Goal: Task Accomplishment & Management: Use online tool/utility

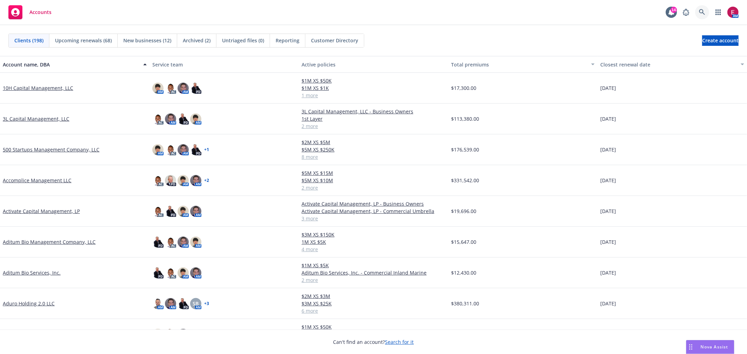
click at [370, 8] on link at bounding box center [702, 12] width 14 height 14
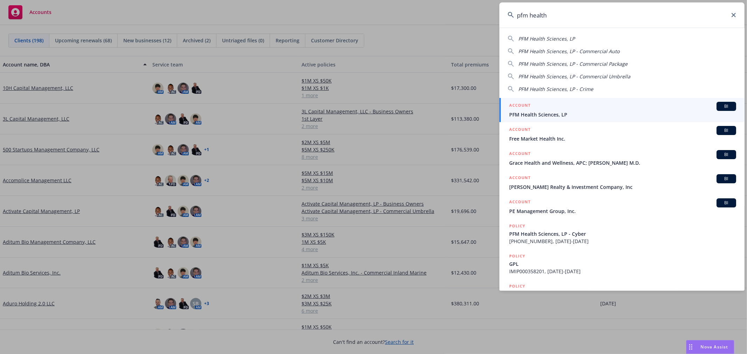
type input "pfm health"
click at [370, 117] on span "PFM Health Sciences, LP" at bounding box center [622, 114] width 227 height 7
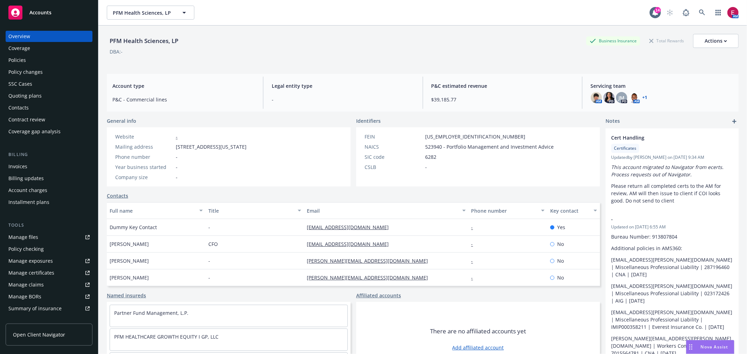
click at [39, 91] on div "Quoting plans" at bounding box center [24, 95] width 33 height 11
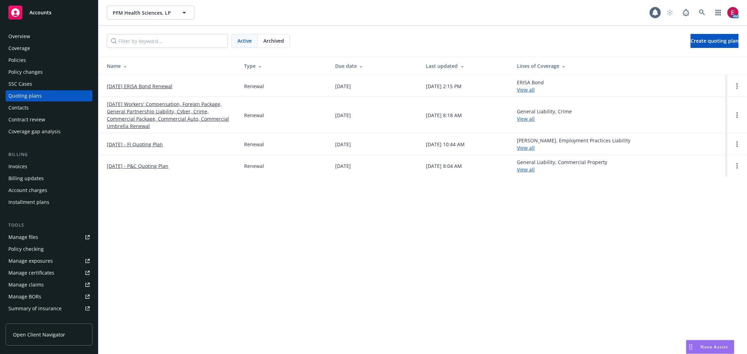
click at [139, 114] on link "[DATE] Workers' Compensation, Foreign Package, General Partnership Liability, C…" at bounding box center [170, 114] width 126 height 29
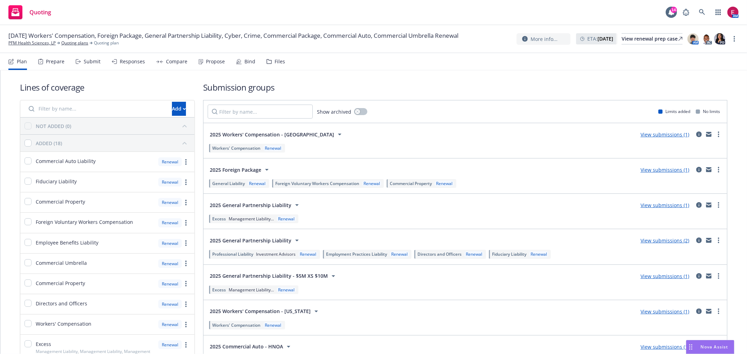
click at [102, 61] on div "Plan Prepare Submit Responses Compare Propose Bind Files" at bounding box center [146, 61] width 277 height 17
click at [96, 61] on div "Submit" at bounding box center [92, 62] width 17 height 6
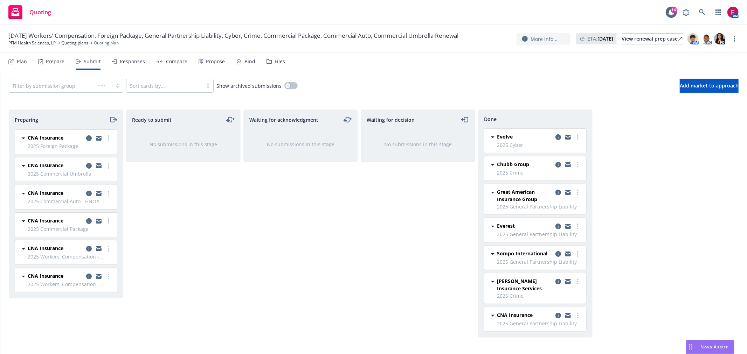
click at [200, 62] on icon at bounding box center [201, 61] width 5 height 5
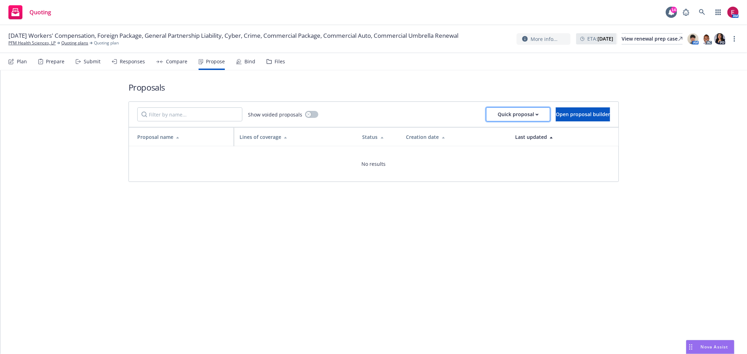
click at [498, 111] on div "Quick proposal" at bounding box center [518, 114] width 41 height 13
click at [521, 145] on span "Upload quick proposal and response" at bounding box center [516, 146] width 103 height 7
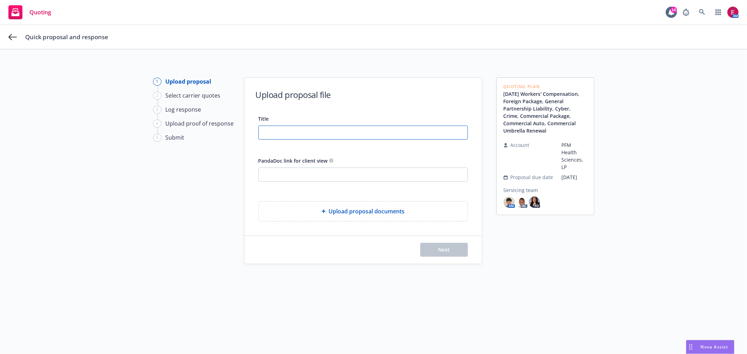
drag, startPoint x: 273, startPoint y: 132, endPoint x: 327, endPoint y: 98, distance: 63.3
click at [273, 132] on input "Title" at bounding box center [363, 132] width 209 height 13
type input "PFM 25-26 Insurance Proposal"
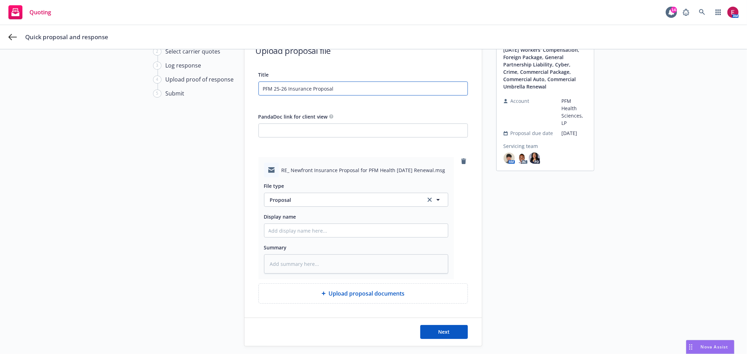
scroll to position [82, 0]
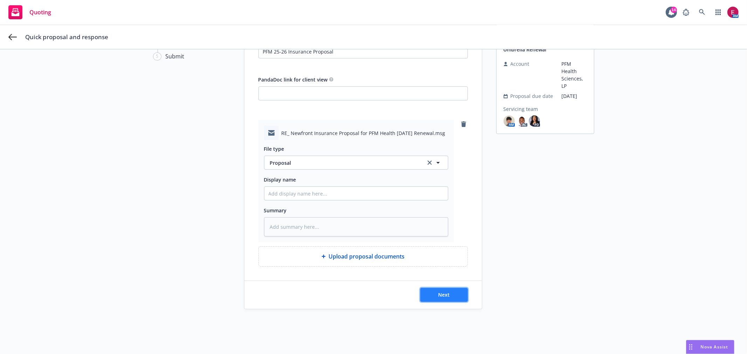
click at [439, 297] on span "Next" at bounding box center [444, 295] width 12 height 7
type textarea "x"
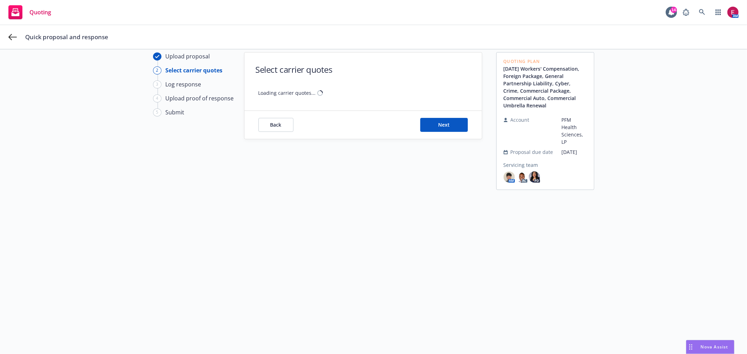
scroll to position [25, 0]
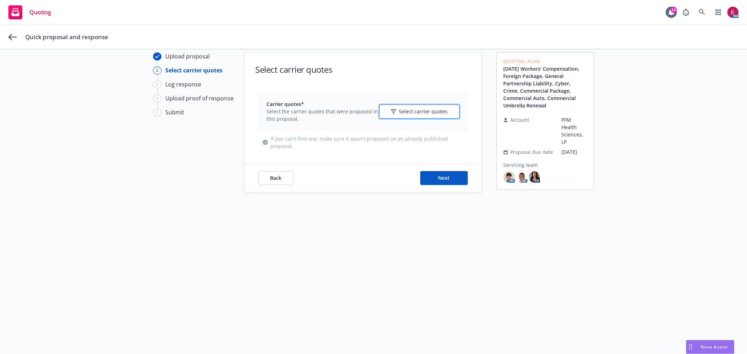
click at [410, 115] on span "Select carrier quotes" at bounding box center [423, 111] width 49 height 7
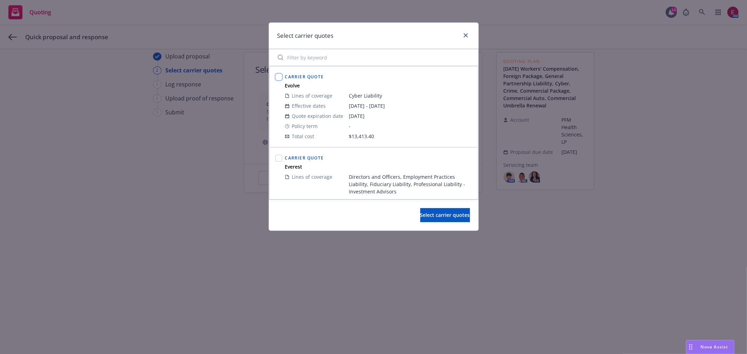
click at [278, 76] on input "checkbox" at bounding box center [278, 77] width 7 height 7
checkbox input "true"
click at [279, 161] on input "checkbox" at bounding box center [278, 158] width 7 height 7
checkbox input "true"
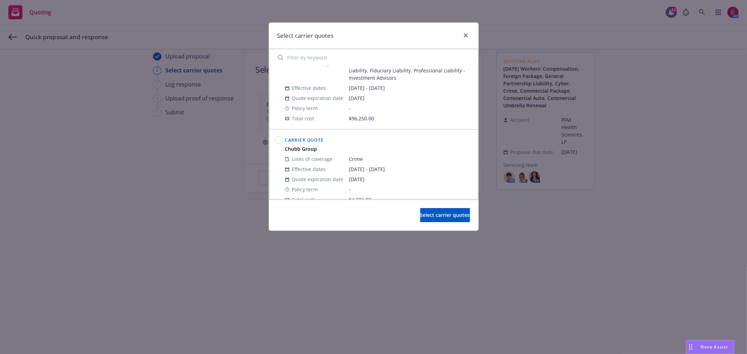
scroll to position [117, 0]
click at [279, 130] on div "Carrier Quote Chubb Group Lines of coverage Crime Effective dates 09/01/2025 - …" at bounding box center [374, 167] width 208 height 81
click at [279, 132] on div at bounding box center [279, 167] width 10 height 72
click at [278, 133] on div at bounding box center [278, 138] width 7 height 10
click at [278, 135] on input "checkbox" at bounding box center [278, 137] width 7 height 7
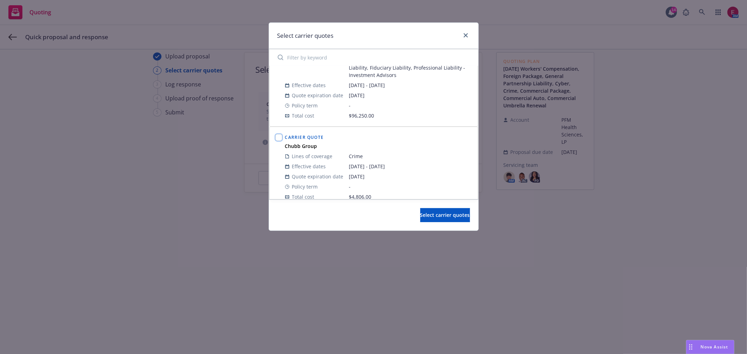
checkbox input "true"
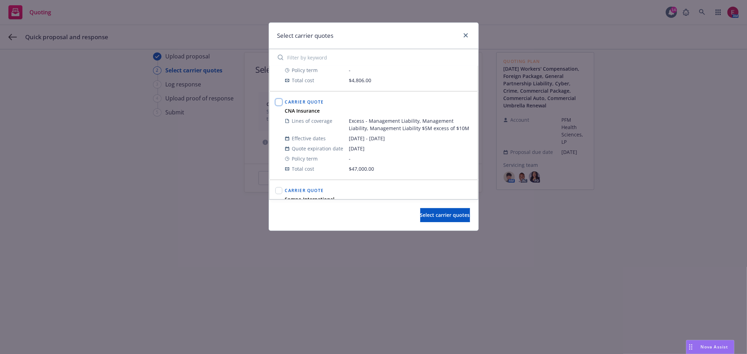
click at [278, 102] on input "checkbox" at bounding box center [278, 102] width 7 height 7
checkbox input "true"
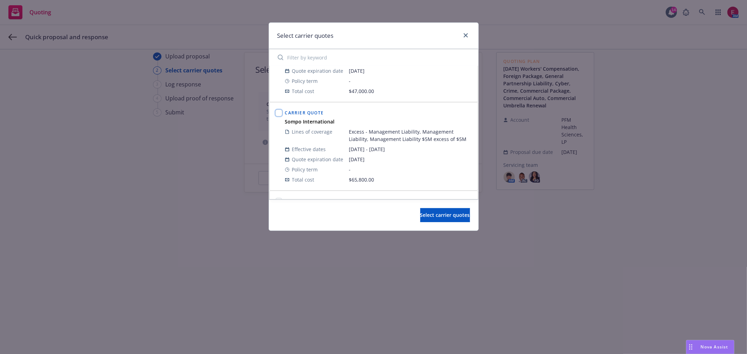
click at [281, 114] on input "checkbox" at bounding box center [278, 113] width 7 height 7
checkbox input "true"
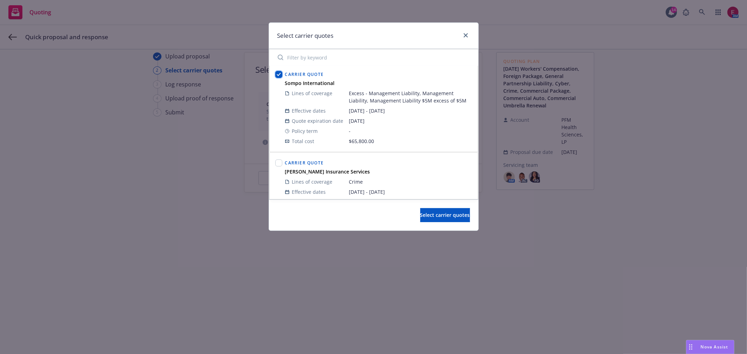
scroll to position [384, 0]
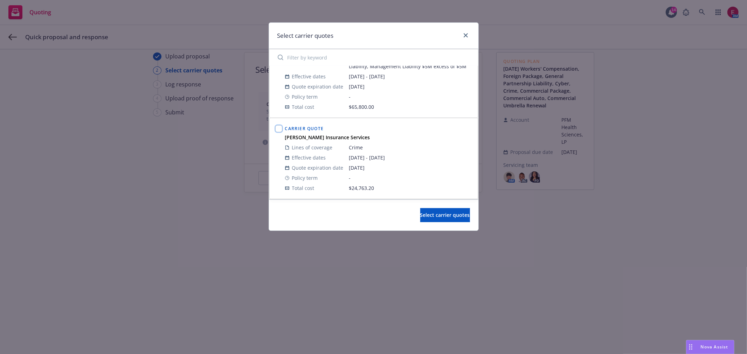
click at [280, 128] on input "checkbox" at bounding box center [278, 128] width 7 height 7
click at [279, 127] on input "checkbox" at bounding box center [278, 128] width 7 height 7
checkbox input "false"
click at [431, 213] on span "Select carrier quotes" at bounding box center [445, 215] width 50 height 7
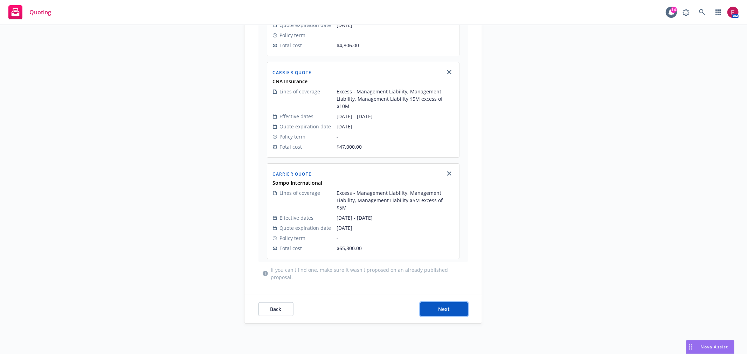
click at [437, 303] on button "Next" at bounding box center [444, 310] width 48 height 14
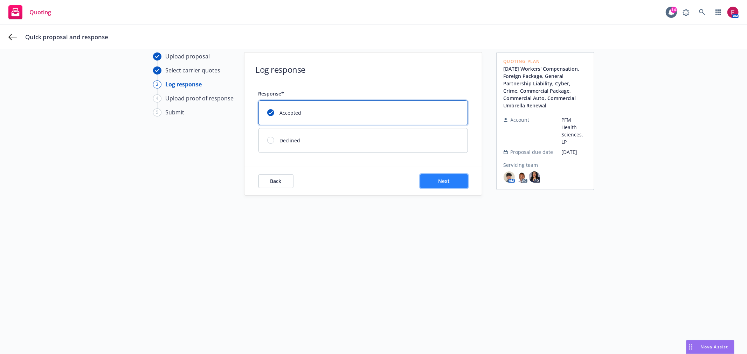
click at [438, 182] on span "Next" at bounding box center [444, 181] width 12 height 7
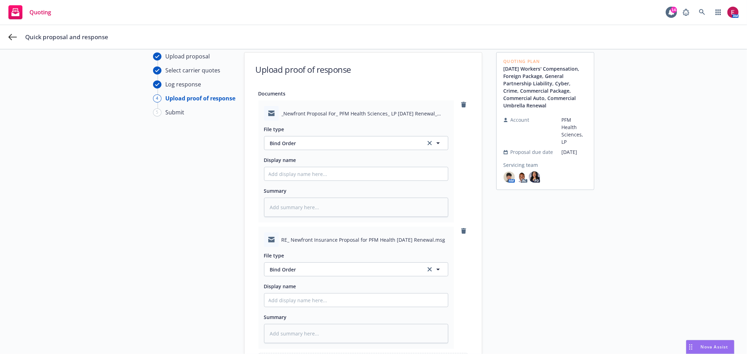
scroll to position [189, 0]
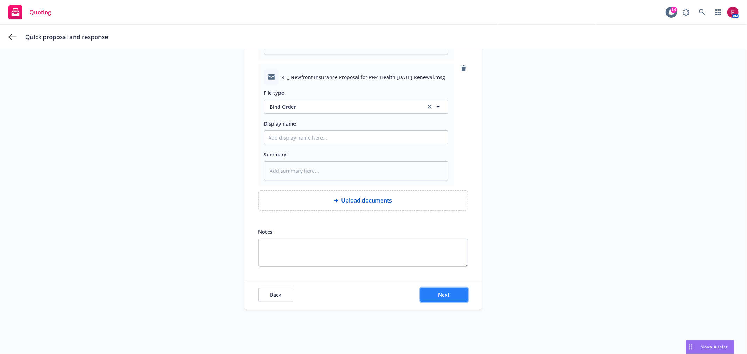
click at [443, 296] on span "Next" at bounding box center [444, 295] width 12 height 7
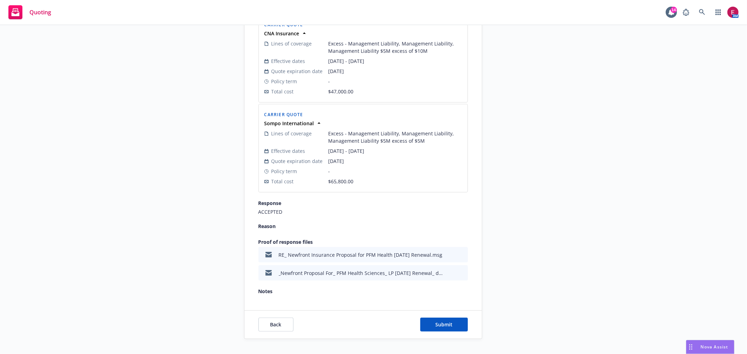
scroll to position [456, 0]
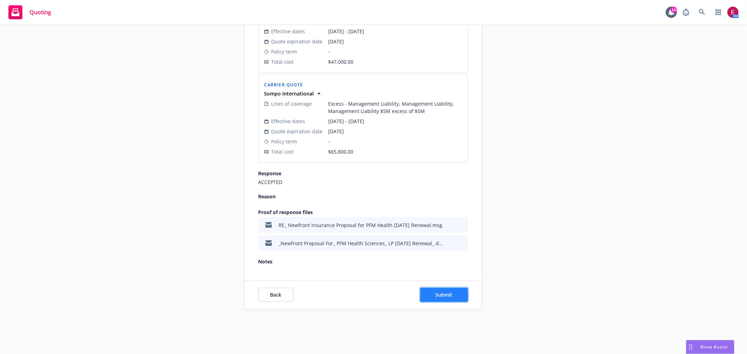
click at [445, 292] on span "Submit" at bounding box center [443, 295] width 17 height 7
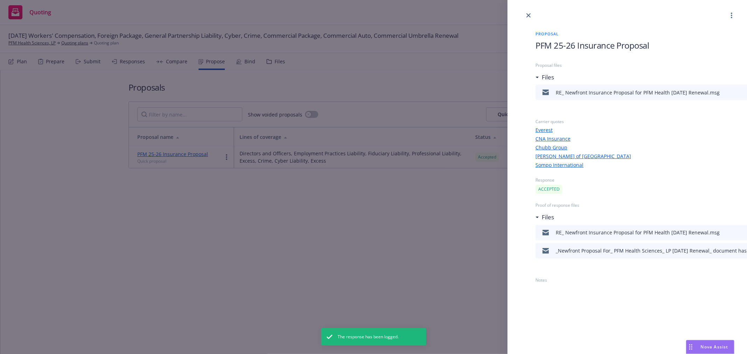
click at [437, 232] on div "Proposal PFM 25-26 Insurance Proposal Proposal files Files RE_ Newfront Insuran…" at bounding box center [373, 177] width 747 height 354
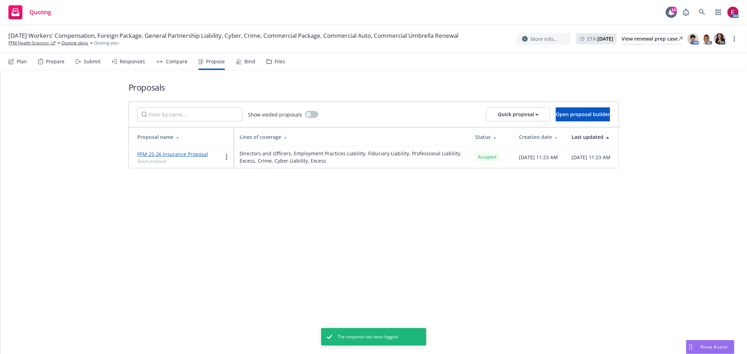
click at [281, 61] on div "Files" at bounding box center [280, 62] width 11 height 6
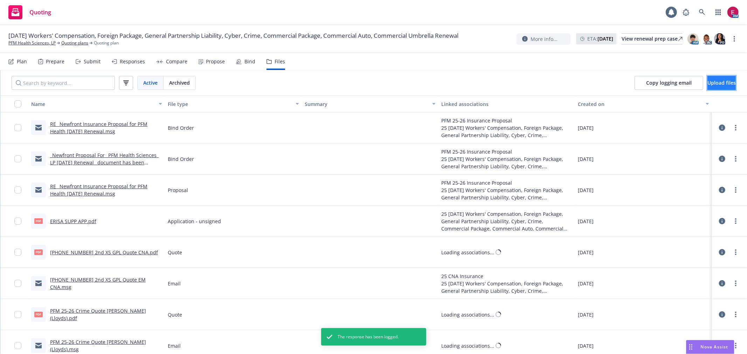
click at [726, 82] on button "Upload files" at bounding box center [721, 83] width 28 height 14
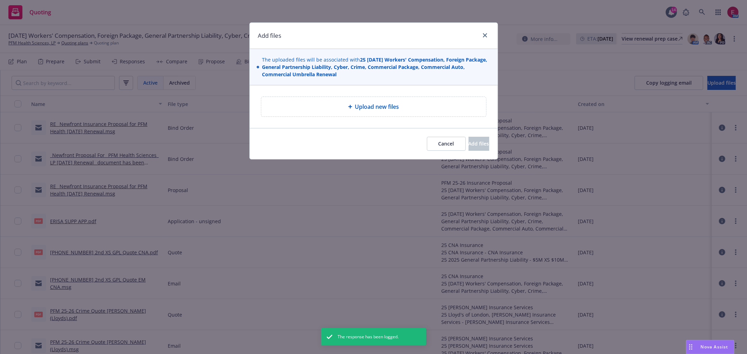
type textarea "x"
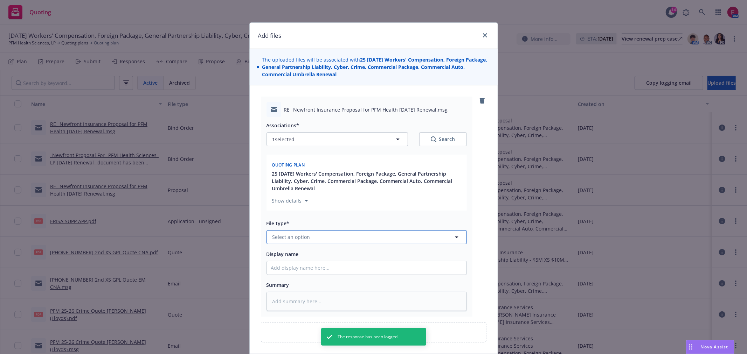
click at [335, 232] on button "Select an option" at bounding box center [366, 237] width 200 height 14
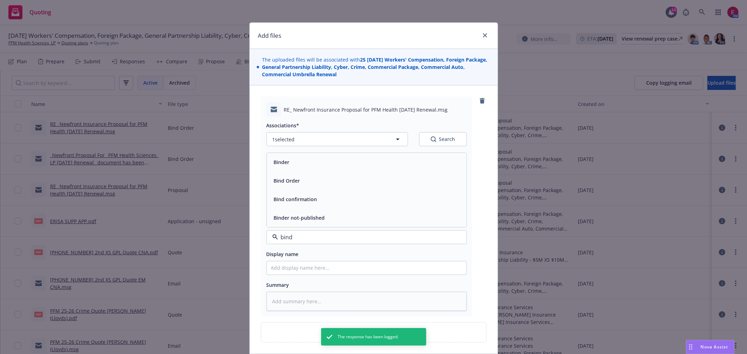
type input "bind"
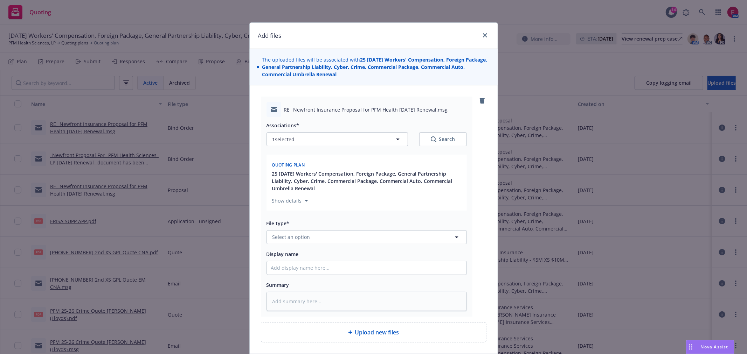
type textarea "x"
click at [310, 240] on button "Select an option" at bounding box center [366, 237] width 200 height 14
type input "bind"
click at [291, 284] on div "Bind Order" at bounding box center [367, 275] width 200 height 19
click at [308, 268] on input "Display name" at bounding box center [367, 268] width 200 height 13
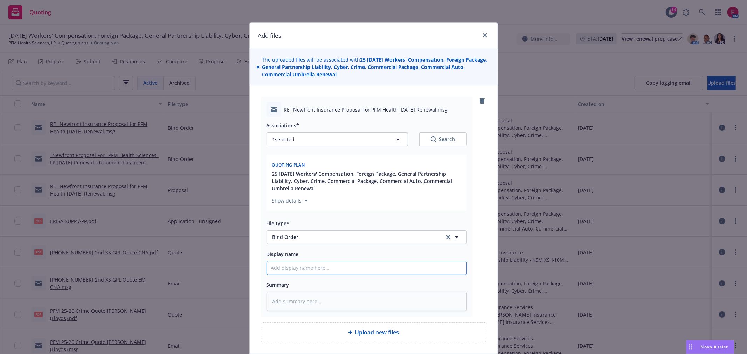
type textarea "x"
type input "E"
type textarea "x"
type input "ER"
type textarea "x"
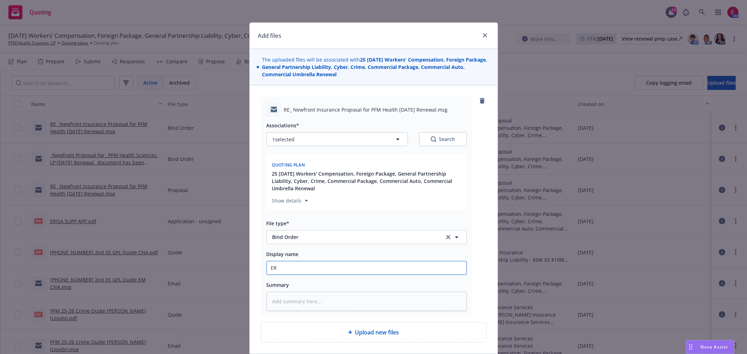
type input "ERI"
type textarea "x"
type input "ERISA"
type textarea "x"
type input "ERISA"
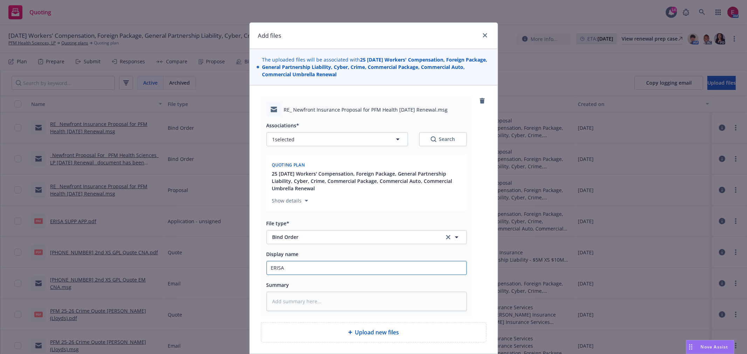
type textarea "x"
type input "ERISA B"
type textarea "x"
type input "ERISA Bo"
type textarea "x"
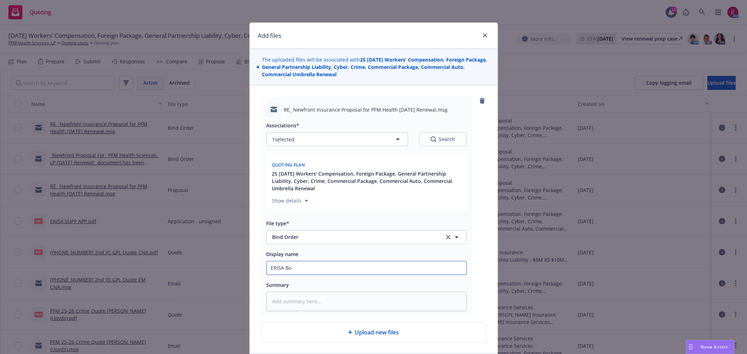
type input "ERISA Bon"
type textarea "x"
type input "ERISA Bond"
type textarea "x"
type input "ERISA Bond B"
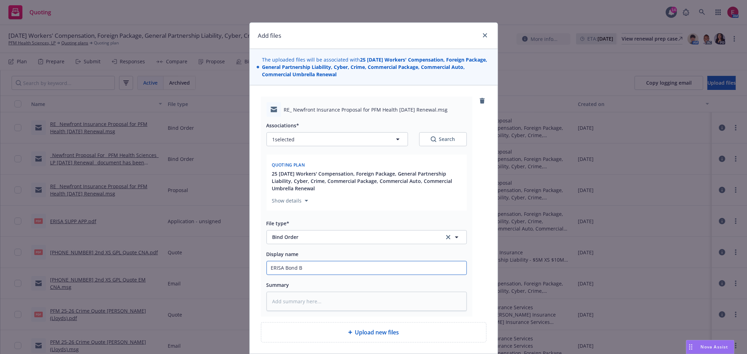
type textarea "x"
type input "ERISA Bond BN"
type textarea "x"
type input "ERISA Bond B"
type textarea "x"
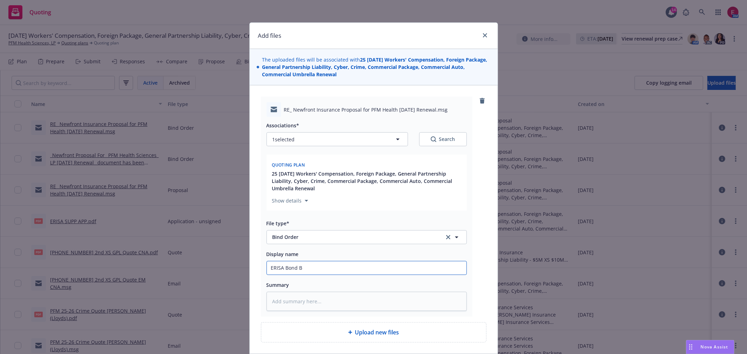
type input "ERISA Bond Bi"
type textarea "x"
type input "ERISA Bond Bin"
type textarea "x"
type input "ERISA Bond Bind"
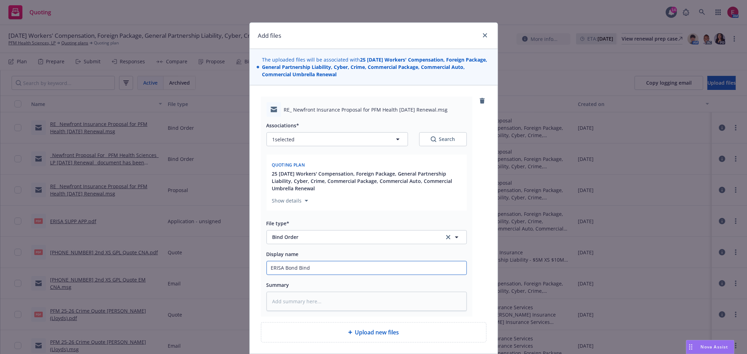
type textarea "x"
type input "ERISA Bond Bind"
type textarea "x"
type input "ERISA Bond Bind O"
type textarea "x"
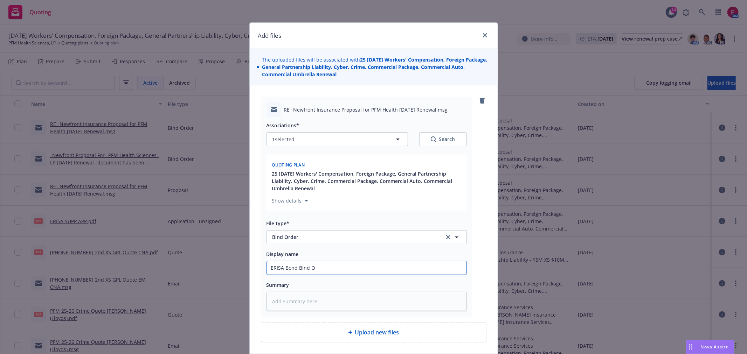
type input "ERISA Bond Bind Or"
type textarea "x"
type input "ERISA Bond Bind Ord"
type textarea "x"
type input "ERISA Bond Bind Orde"
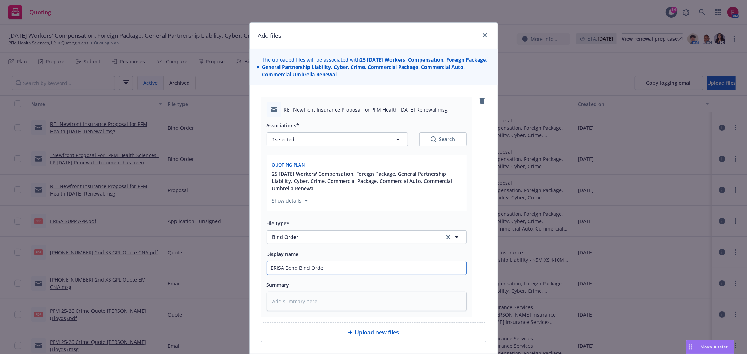
type textarea "x"
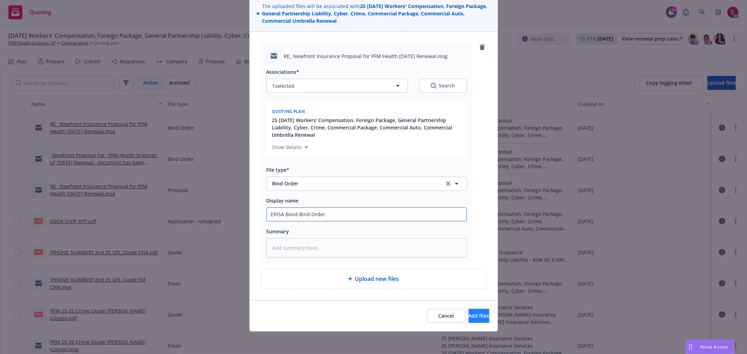
type input "ERISA Bond Bind Order"
click at [473, 313] on span "Add files" at bounding box center [479, 316] width 21 height 7
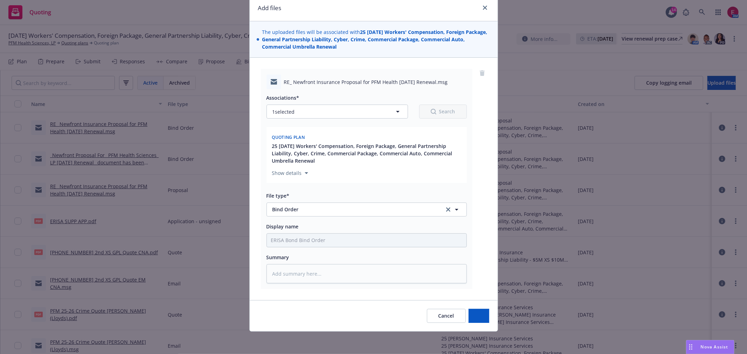
type textarea "x"
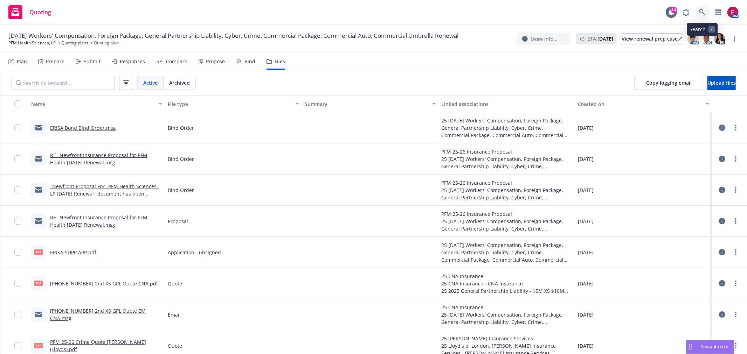
click at [698, 11] on link at bounding box center [702, 12] width 14 height 14
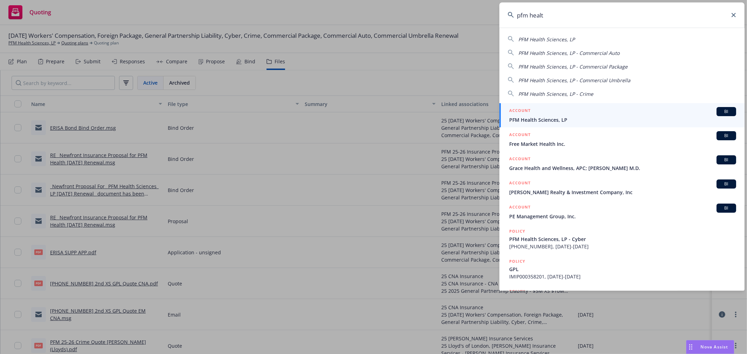
type input "pfm healt"
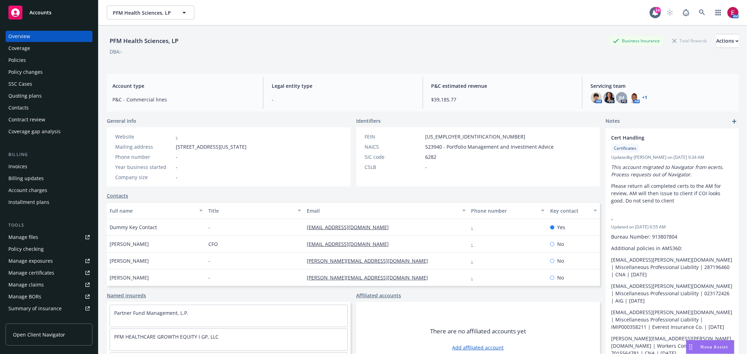
click at [23, 63] on div "Policies" at bounding box center [17, 60] width 18 height 11
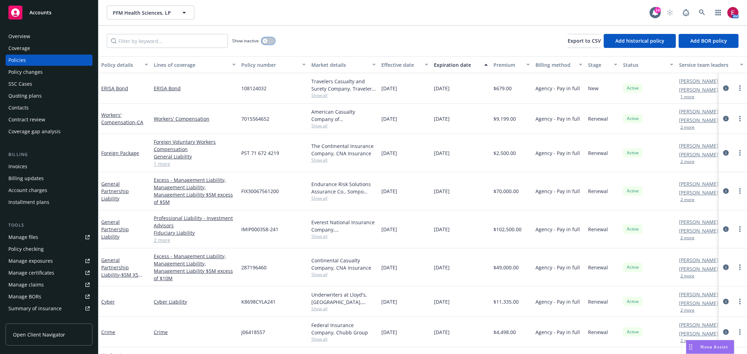
click at [265, 36] on div "Show inactive" at bounding box center [253, 41] width 43 height 14
click at [269, 46] on div "Show inactive" at bounding box center [253, 41] width 43 height 14
click at [270, 40] on button "button" at bounding box center [268, 40] width 13 height 7
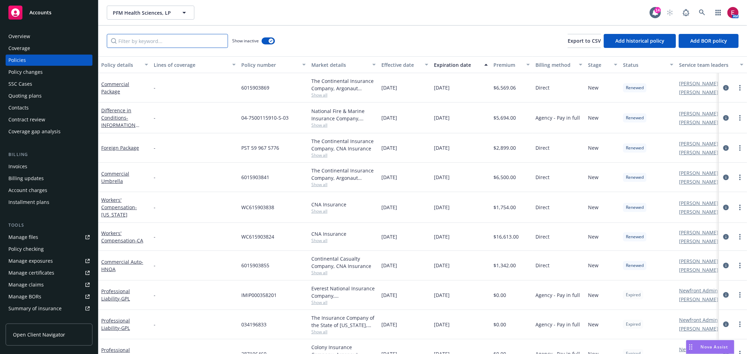
click at [188, 44] on input "Filter by keyword..." at bounding box center [167, 41] width 121 height 14
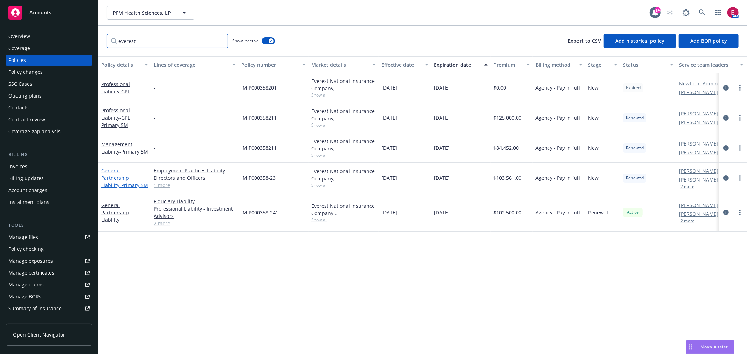
type input "everest"
click at [123, 171] on link "General Partnership Liability - Primary 5M" at bounding box center [124, 177] width 47 height 21
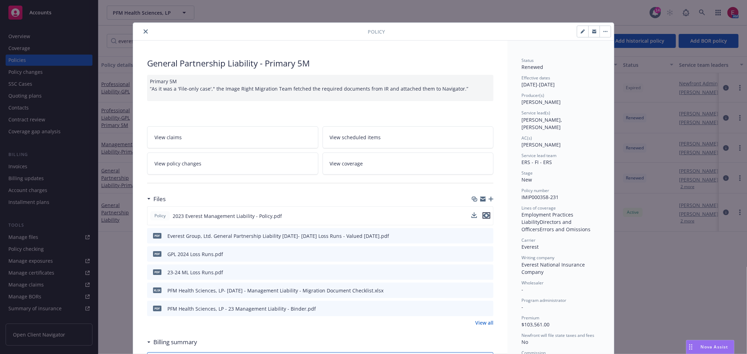
click at [485, 214] on icon "preview file" at bounding box center [486, 215] width 6 height 5
click at [144, 32] on icon "close" at bounding box center [146, 31] width 4 height 4
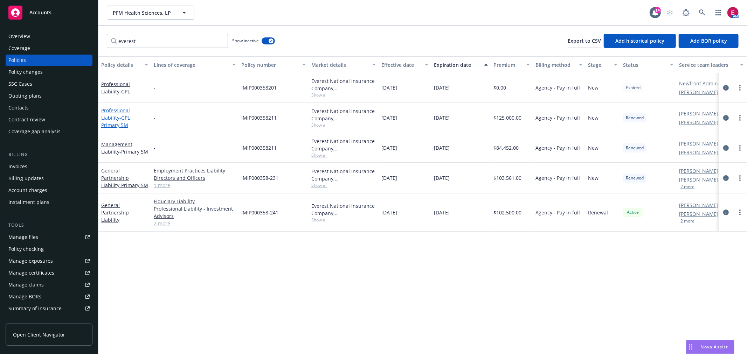
click at [130, 122] on span "- GPL Primary 5M" at bounding box center [115, 122] width 29 height 14
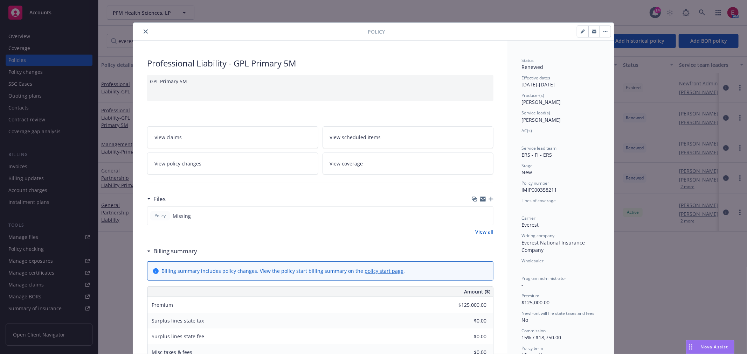
click at [144, 32] on icon "close" at bounding box center [146, 31] width 4 height 4
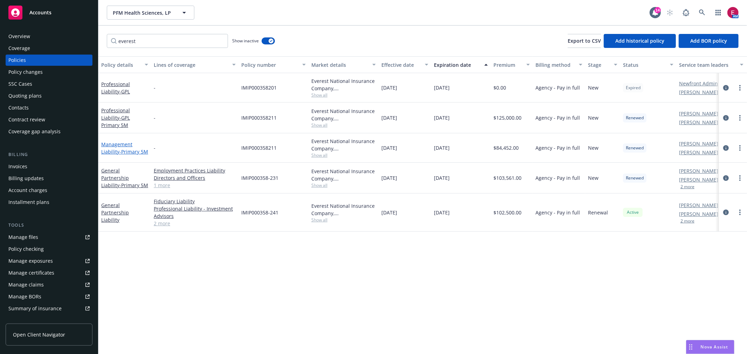
click at [114, 141] on link "Management Liability - Primary 5M" at bounding box center [124, 148] width 47 height 14
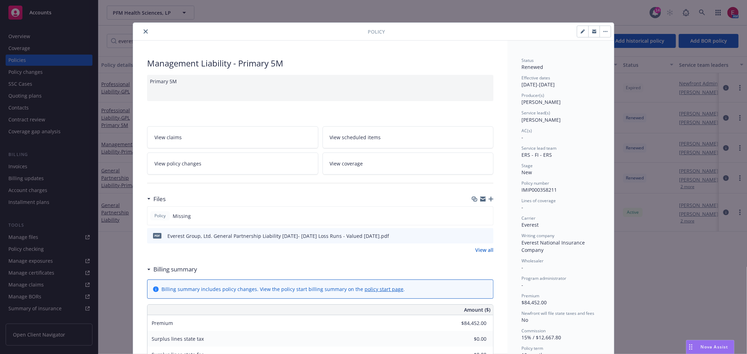
click at [144, 28] on button "close" at bounding box center [145, 31] width 8 height 8
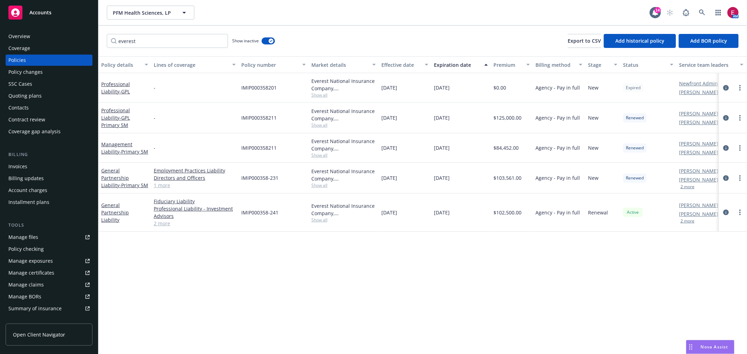
click at [51, 99] on div "Quoting plans" at bounding box center [48, 95] width 81 height 11
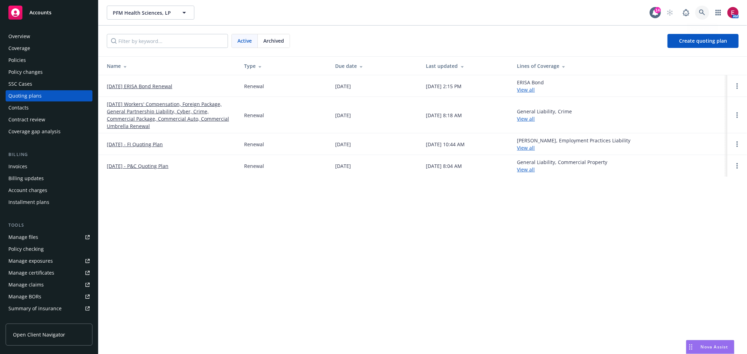
click at [704, 8] on link at bounding box center [702, 13] width 14 height 14
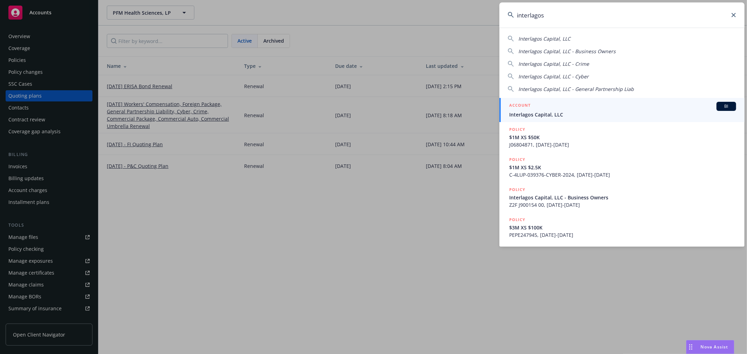
type input "interlagos"
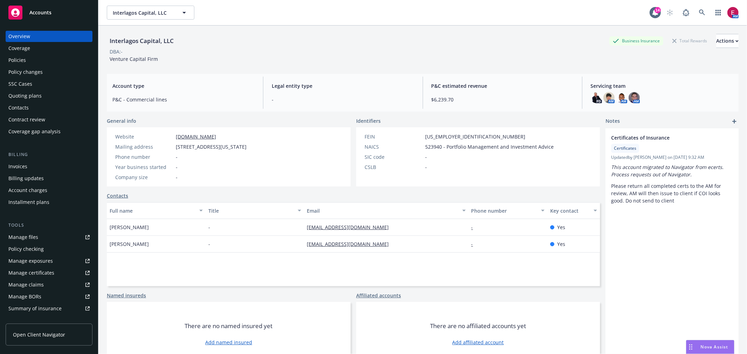
click at [37, 120] on div "Contract review" at bounding box center [26, 119] width 37 height 11
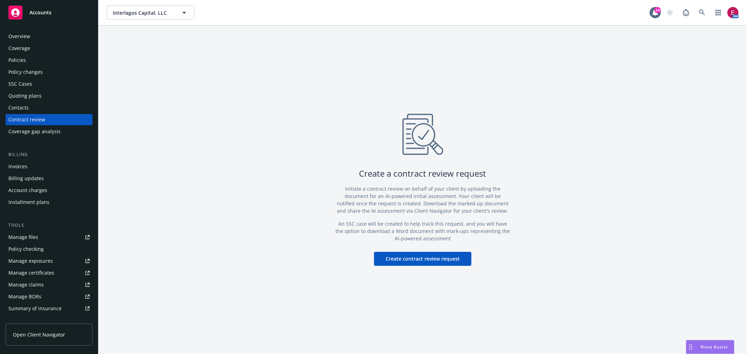
click at [416, 252] on button "Create contract review request" at bounding box center [422, 259] width 97 height 14
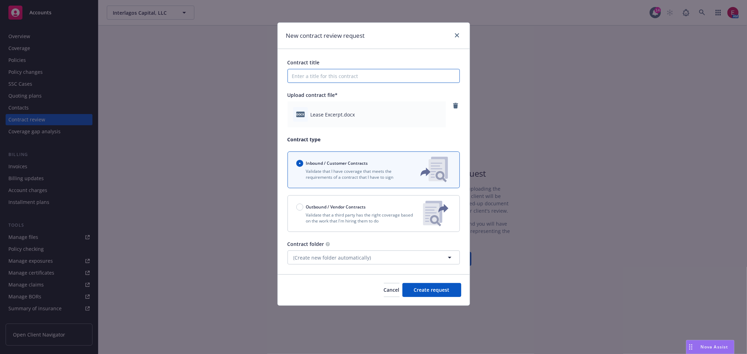
click at [355, 81] on input "Contract title" at bounding box center [373, 76] width 172 height 14
type input "Lease Agreement"
click at [423, 291] on span "Create request" at bounding box center [432, 290] width 36 height 7
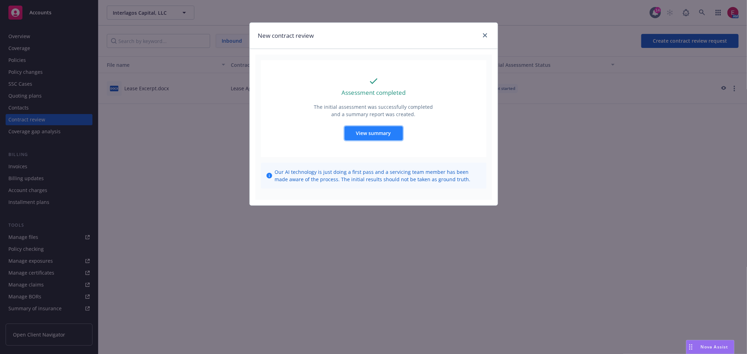
click at [384, 132] on span "View summary" at bounding box center [373, 133] width 35 height 7
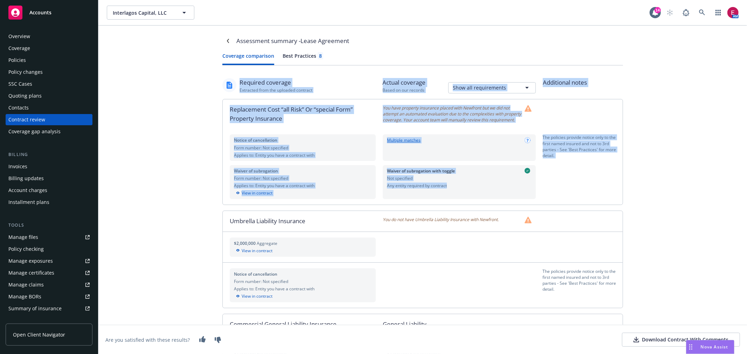
drag, startPoint x: 183, startPoint y: 92, endPoint x: 627, endPoint y: 186, distance: 453.2
click at [624, 187] on div "Assessment summary - Lease Agreement Coverage comparison Best Practices 8 Requi…" at bounding box center [422, 190] width 649 height 329
click at [627, 186] on div "Assessment summary - Lease Agreement Coverage comparison Best Practices 8 Requi…" at bounding box center [423, 341] width 420 height 631
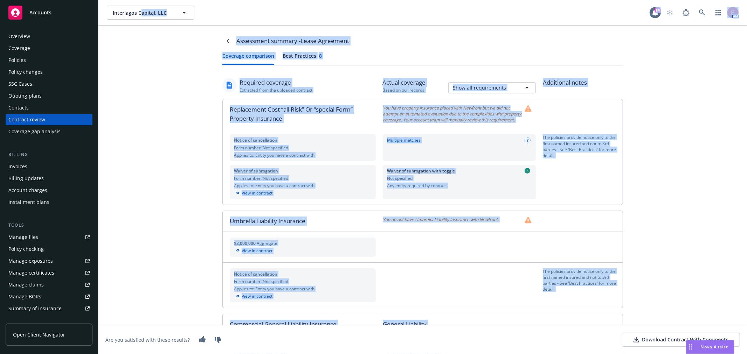
drag, startPoint x: 552, startPoint y: 315, endPoint x: 141, endPoint y: -47, distance: 547.5
click at [141, 0] on html "Accounts Overview Coverage Policies Policy changes SSC Cases Quoting plans Cont…" at bounding box center [373, 177] width 747 height 354
click at [152, 134] on div "Assessment summary - Lease Agreement Coverage comparison Best Practices 8 Requi…" at bounding box center [422, 190] width 649 height 329
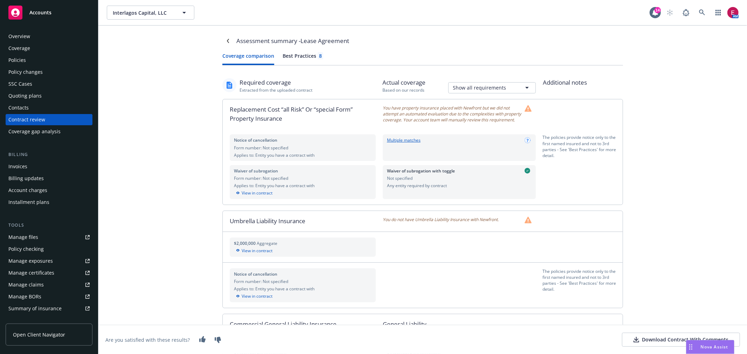
click at [286, 57] on div "Best Practices 8" at bounding box center [303, 55] width 41 height 7
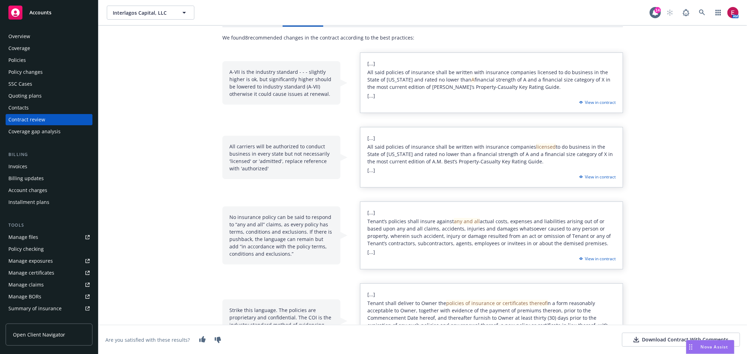
scroll to position [39, 0]
drag, startPoint x: 223, startPoint y: 141, endPoint x: 278, endPoint y: 175, distance: 64.6
click at [278, 175] on div "All carriers will be authorized to conduct business in every state but not nece…" at bounding box center [281, 157] width 118 height 43
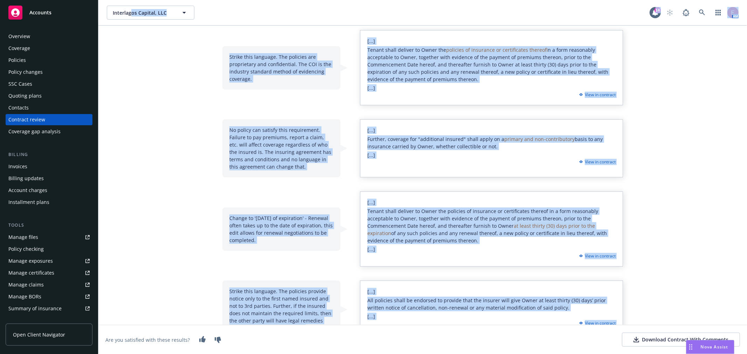
scroll to position [0, 0]
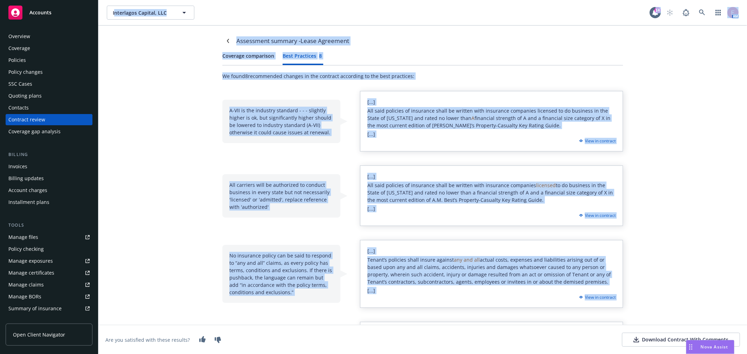
drag, startPoint x: 484, startPoint y: 310, endPoint x: 114, endPoint y: -47, distance: 514.4
click at [114, 0] on html "Accounts Overview Coverage Policies Policy changes SSC Cases Quoting plans Cont…" at bounding box center [373, 177] width 747 height 354
click at [166, 138] on div "Assessment summary - Lease Agreement Coverage comparison Best Practices 8 We fo…" at bounding box center [422, 190] width 649 height 329
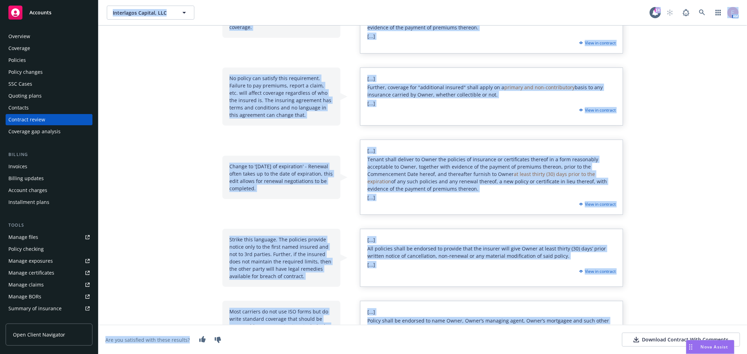
scroll to position [406, 0]
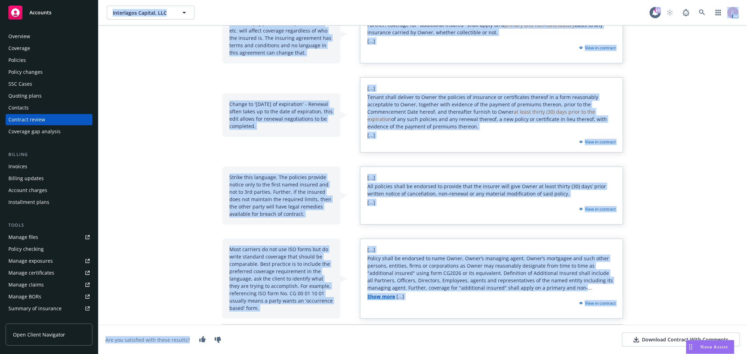
drag, startPoint x: 100, startPoint y: 13, endPoint x: 606, endPoint y: 307, distance: 585.3
click at [549, 354] on html "Accounts Overview Coverage Policies Policy changes SSC Cases Quoting plans Cont…" at bounding box center [373, 177] width 747 height 354
click at [656, 271] on div "Assessment summary - Lease Agreement Coverage comparison Best Practices 8 We fo…" at bounding box center [422, 190] width 649 height 329
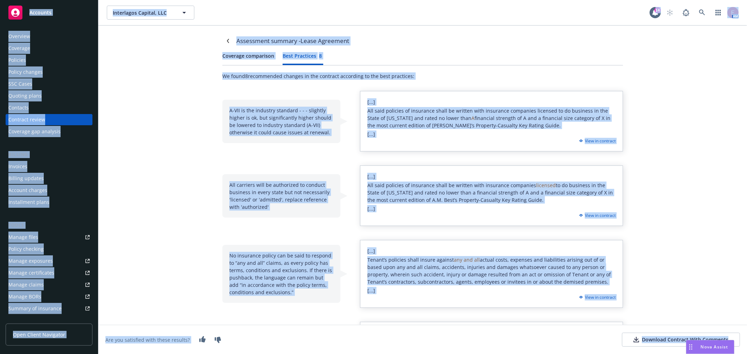
drag, startPoint x: 739, startPoint y: 342, endPoint x: 18, endPoint y: -47, distance: 819.6
click at [18, 0] on html "Accounts Overview Coverage Policies Policy changes SSC Cases Quoting plans Cont…" at bounding box center [373, 177] width 747 height 354
click at [137, 138] on div "Assessment summary - Lease Agreement Coverage comparison Best Practices 8 We fo…" at bounding box center [422, 190] width 649 height 329
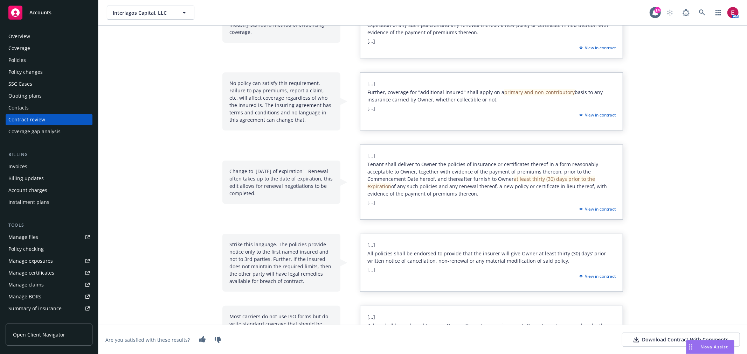
scroll to position [406, 0]
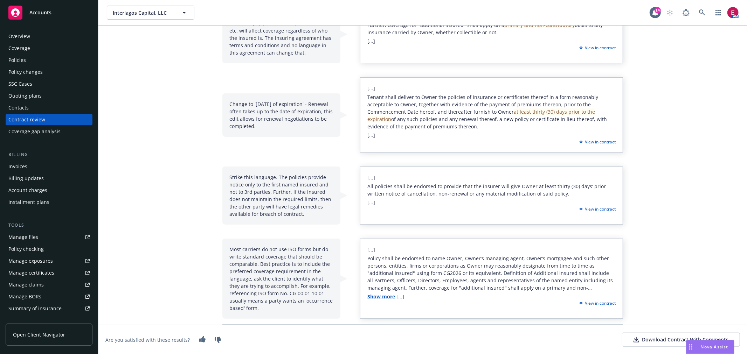
drag, startPoint x: 145, startPoint y: 60, endPoint x: 233, endPoint y: 313, distance: 267.4
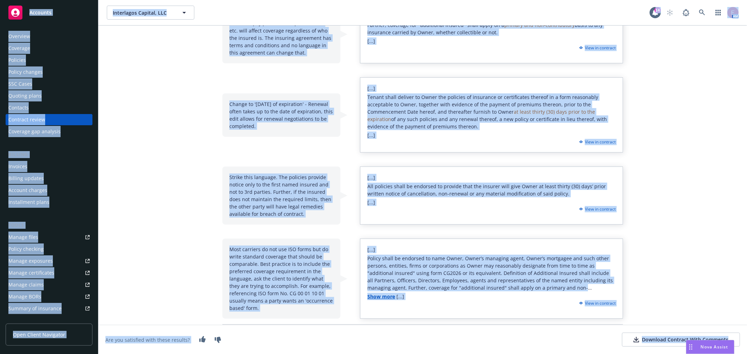
scroll to position [0, 0]
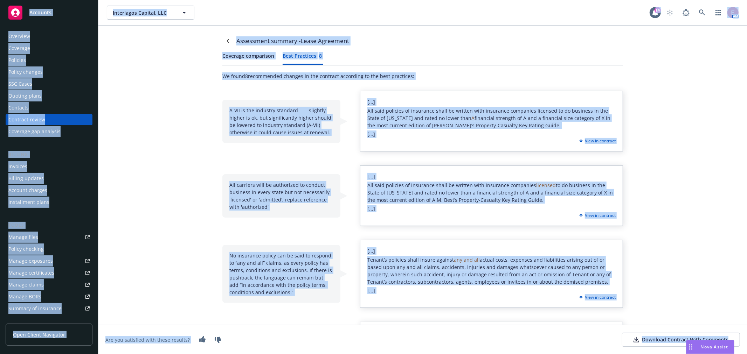
drag, startPoint x: 737, startPoint y: 344, endPoint x: 0, endPoint y: -47, distance: 834.6
click at [0, 0] on html "Accounts Overview Coverage Policies Policy changes SSC Cases Quoting plans Cont…" at bounding box center [373, 177] width 747 height 354
click at [140, 125] on div "Assessment summary - Lease Agreement Coverage comparison Best Practices 8 We fo…" at bounding box center [422, 190] width 649 height 329
drag, startPoint x: 738, startPoint y: 348, endPoint x: 0, endPoint y: -44, distance: 835.9
click at [0, 0] on html "Accounts Overview Coverage Policies Policy changes SSC Cases Quoting plans Cont…" at bounding box center [373, 177] width 747 height 354
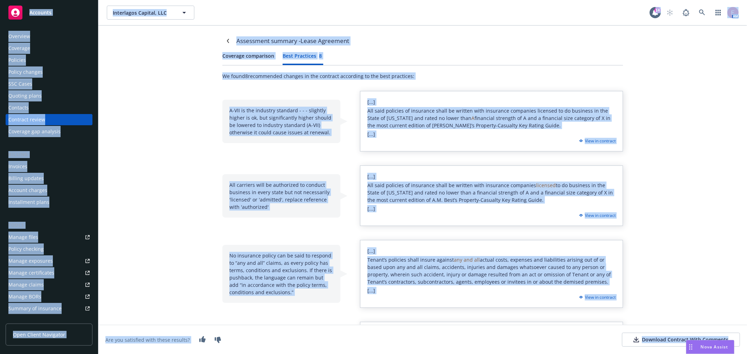
drag, startPoint x: 159, startPoint y: 113, endPoint x: 162, endPoint y: 112, distance: 3.8
click at [158, 113] on div "Assessment summary - Lease Agreement Coverage comparison Best Practices 8 We fo…" at bounding box center [422, 190] width 649 height 329
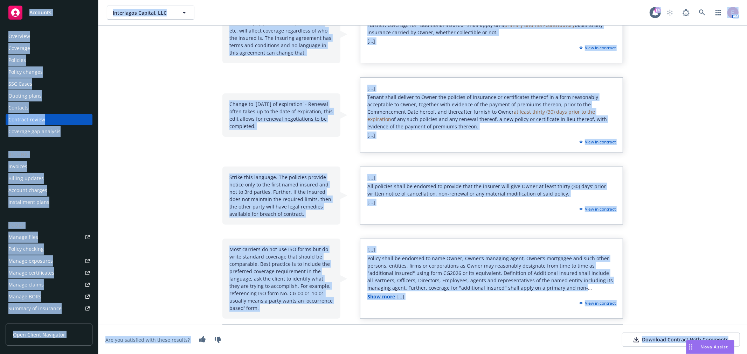
click at [686, 254] on div "Assessment summary - Lease Agreement Coverage comparison Best Practices 8 We fo…" at bounding box center [422, 190] width 649 height 329
drag, startPoint x: 736, startPoint y: 348, endPoint x: 0, endPoint y: -47, distance: 835.5
click at [0, 0] on html "Accounts Overview Coverage Policies Policy changes SSC Cases Quoting plans Cont…" at bounding box center [373, 177] width 747 height 354
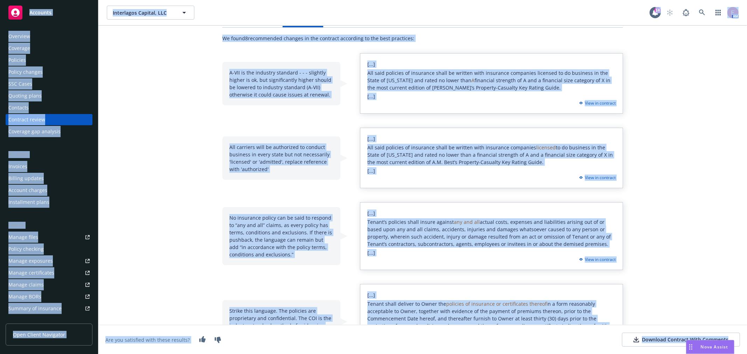
scroll to position [0, 0]
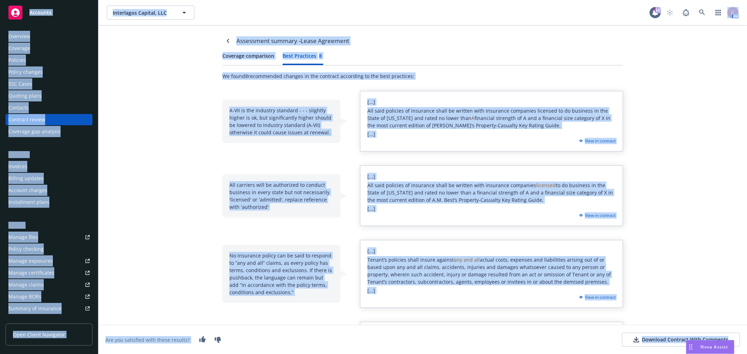
click at [122, 160] on div "Assessment summary - Lease Agreement Coverage comparison Best Practices 8 We fo…" at bounding box center [422, 190] width 649 height 329
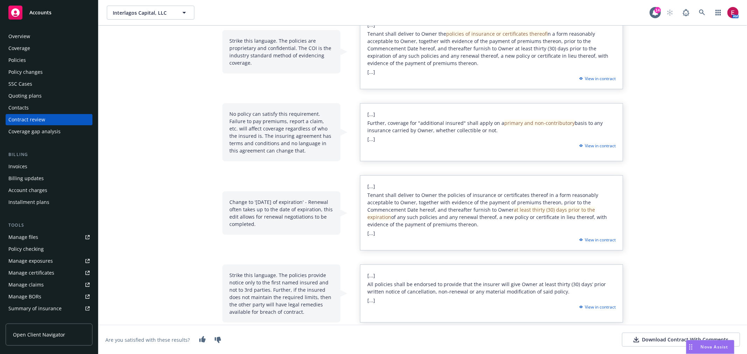
scroll to position [406, 0]
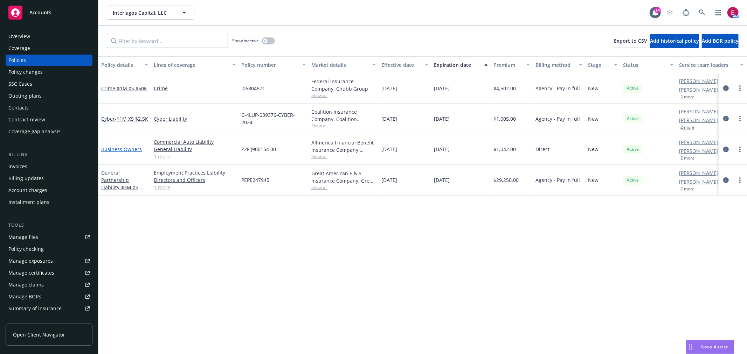
click at [124, 147] on link "Business Owners" at bounding box center [121, 149] width 41 height 7
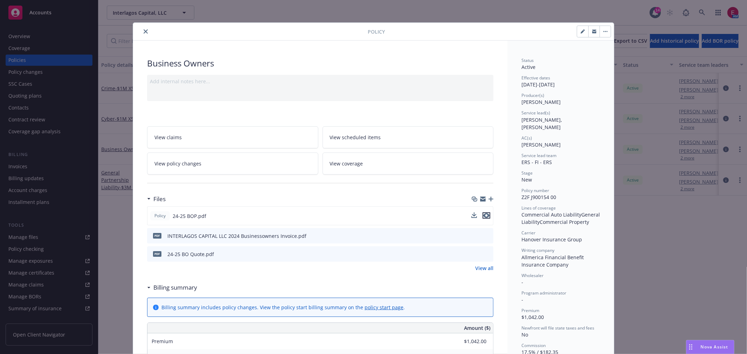
click at [370, 215] on icon "preview file" at bounding box center [486, 215] width 6 height 5
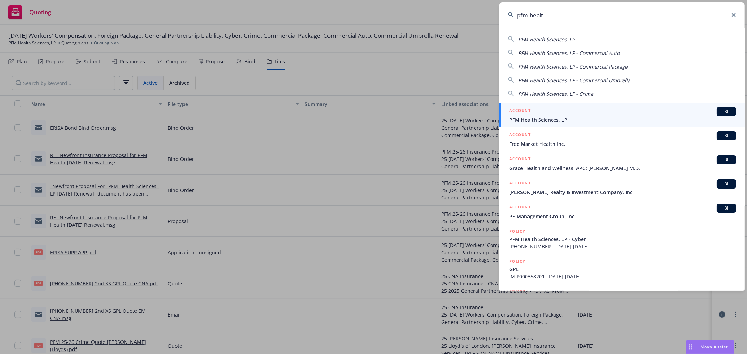
click at [624, 12] on input "pfm healt" at bounding box center [621, 14] width 245 height 25
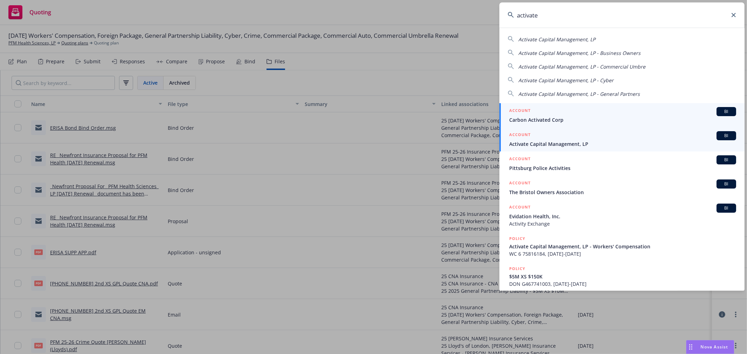
type input "activate"
click at [561, 146] on span "Activate Capital Management, LP" at bounding box center [622, 143] width 227 height 7
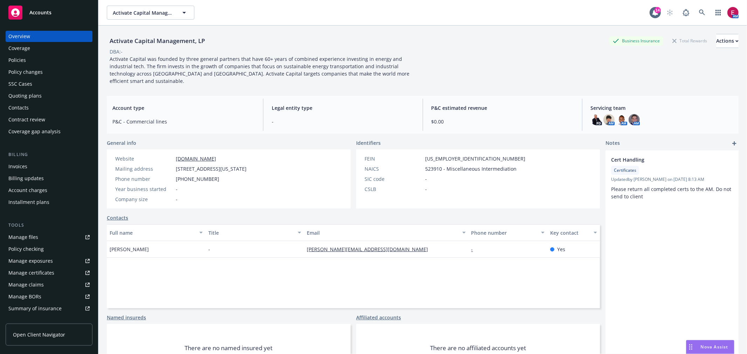
click at [41, 95] on div "Quoting plans" at bounding box center [48, 95] width 81 height 11
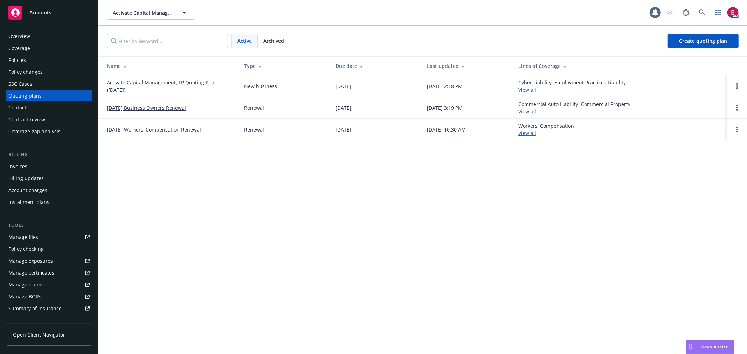
click at [167, 80] on link "Activate Capital Management, LP Quoting Plan ([DATE])" at bounding box center [170, 86] width 126 height 15
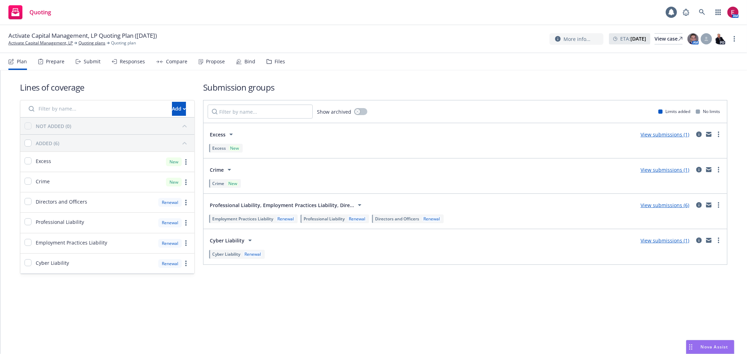
click at [279, 64] on div "Files" at bounding box center [280, 62] width 11 height 6
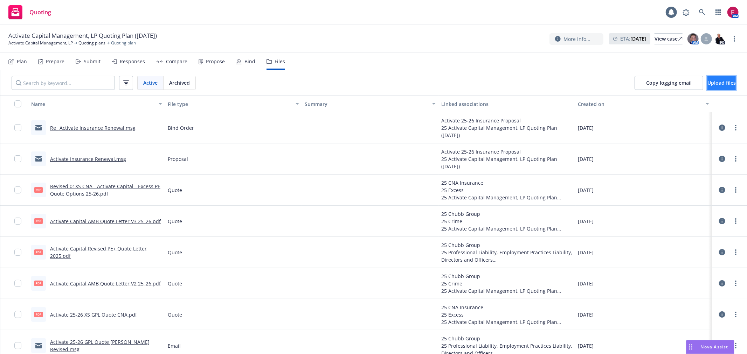
click at [710, 80] on span "Upload files" at bounding box center [721, 82] width 28 height 7
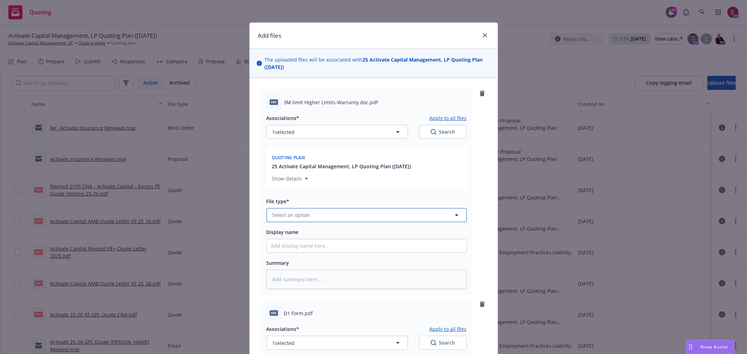
click at [315, 219] on button "Select an option" at bounding box center [366, 215] width 200 height 14
type input "warr"
click at [315, 197] on div "Warranty Letter" at bounding box center [366, 196] width 191 height 10
type textarea "x"
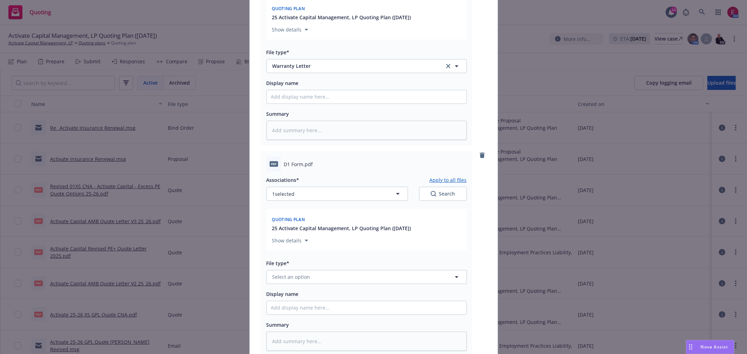
scroll to position [155, 0]
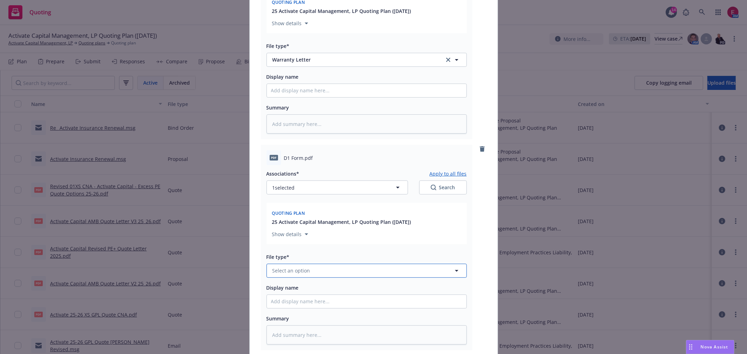
click at [310, 277] on button "Select an option" at bounding box center [366, 271] width 200 height 14
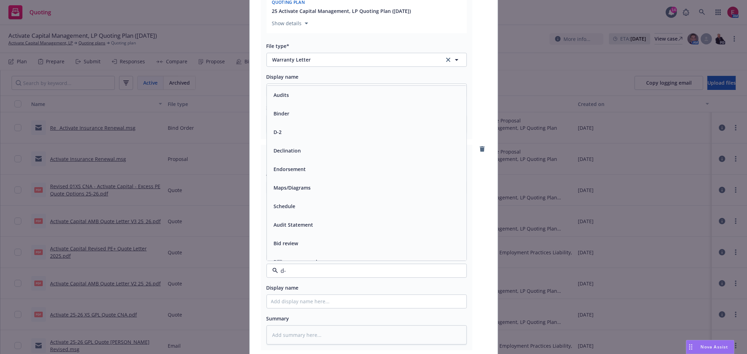
type input "d-1"
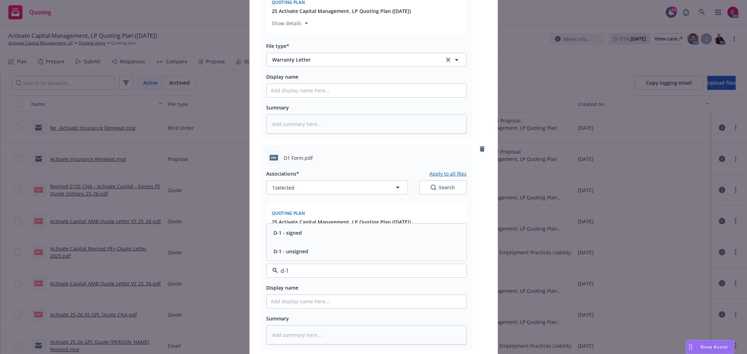
click at [305, 236] on div "D-1 - signed" at bounding box center [366, 233] width 191 height 10
type textarea "x"
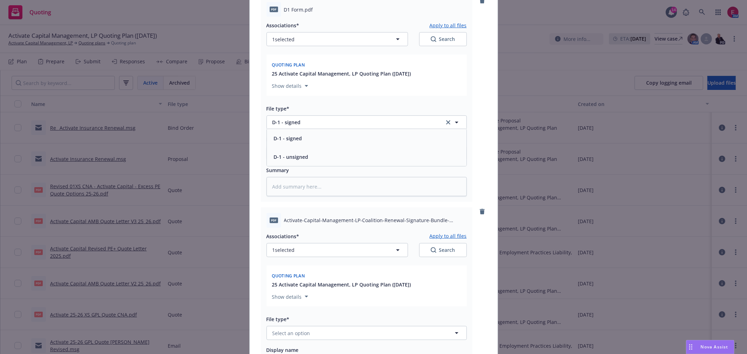
scroll to position [350, 0]
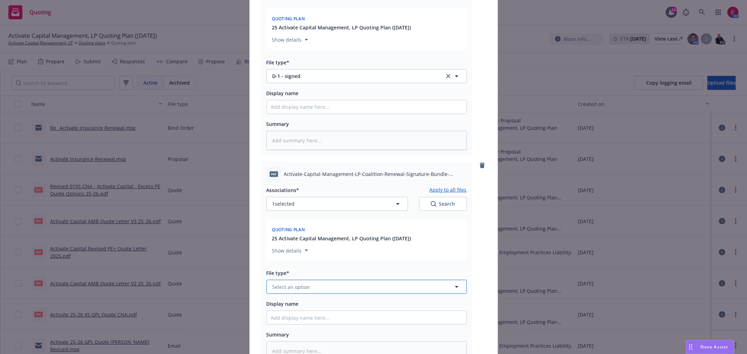
click at [289, 286] on span "Select an option" at bounding box center [291, 287] width 38 height 7
type input "app"
click at [285, 236] on div "Application - signed" at bounding box center [297, 231] width 52 height 10
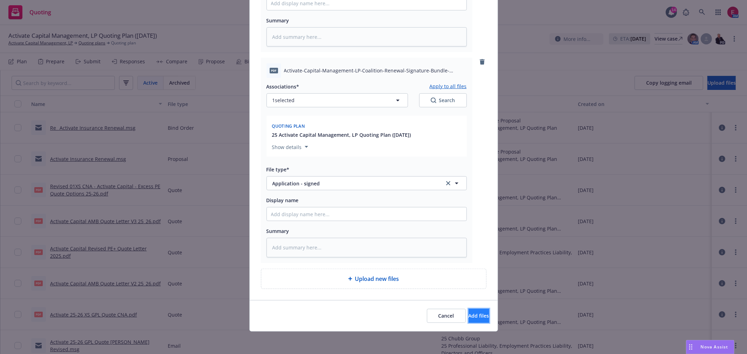
click at [477, 320] on button "Add files" at bounding box center [479, 316] width 21 height 14
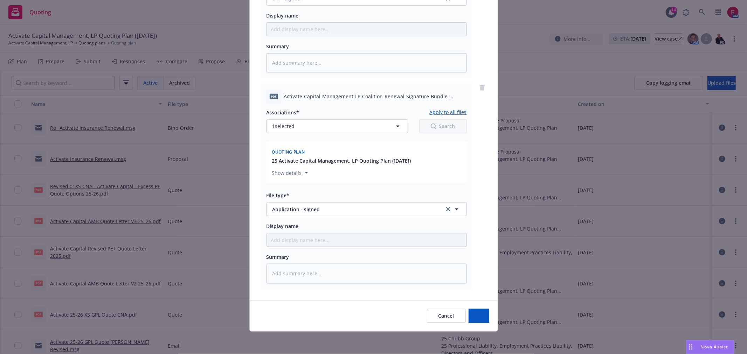
scroll to position [430, 0]
type textarea "x"
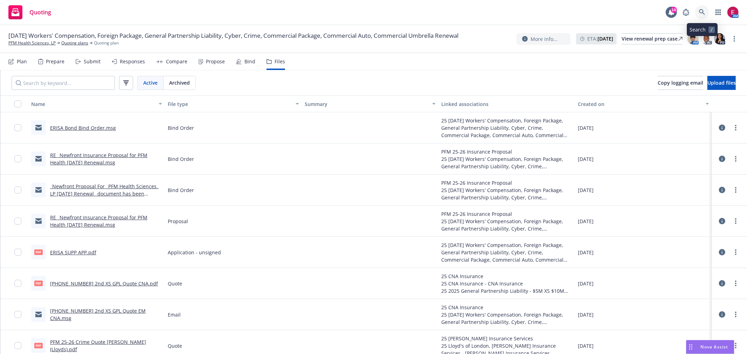
click at [706, 12] on link at bounding box center [702, 12] width 14 height 14
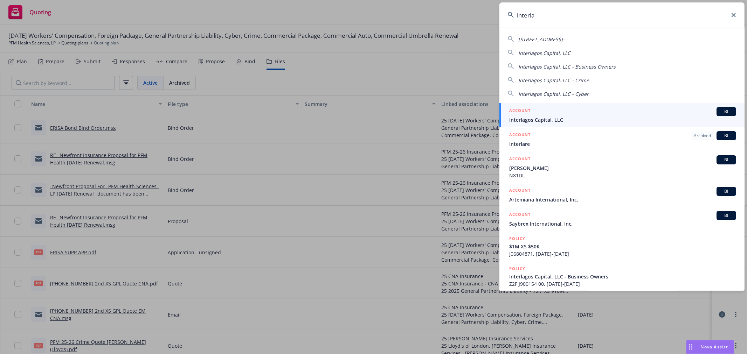
type input "interla"
click at [565, 122] on span "Interlagos Capital, LLC" at bounding box center [622, 119] width 227 height 7
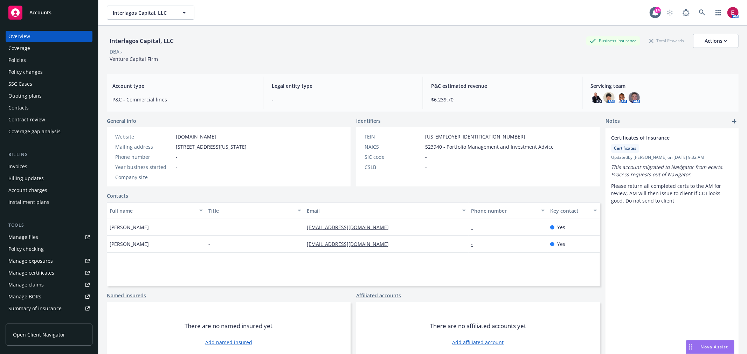
click at [53, 255] on div "Policy checking" at bounding box center [48, 249] width 81 height 11
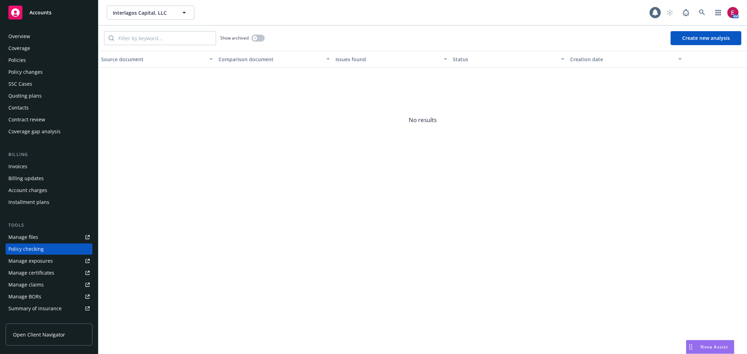
scroll to position [61, 0]
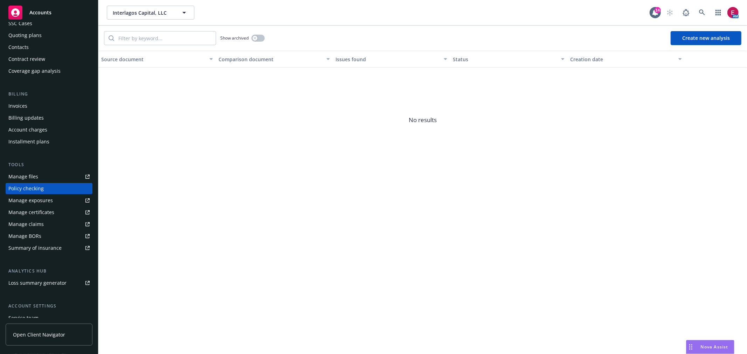
click at [38, 178] on link "Manage files" at bounding box center [49, 176] width 87 height 11
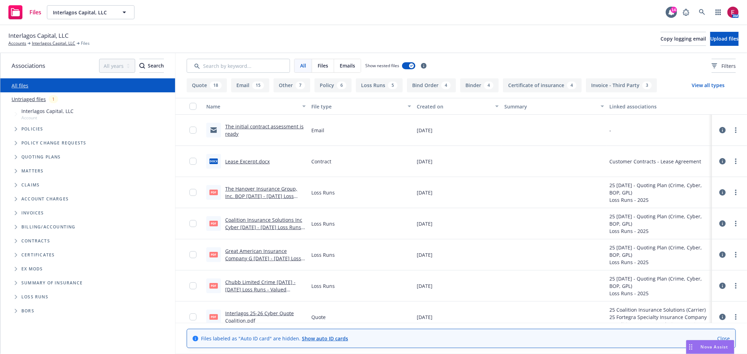
click at [271, 128] on link "The initial contract assessment is ready" at bounding box center [264, 130] width 78 height 14
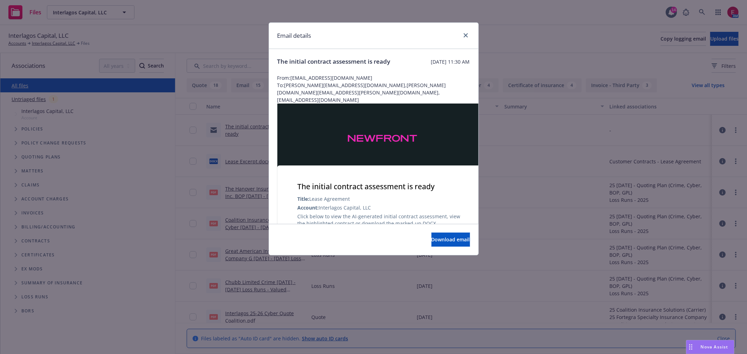
scroll to position [147, 0]
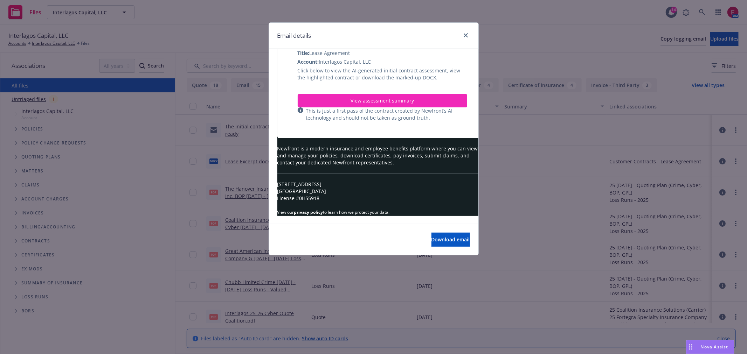
click at [366, 103] on span "View assessment summary" at bounding box center [382, 100] width 63 height 7
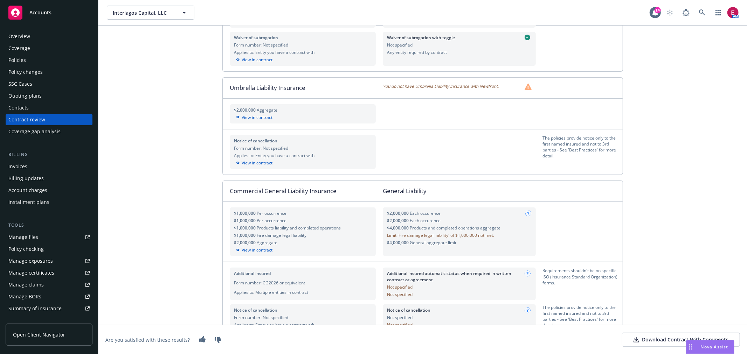
scroll to position [39, 0]
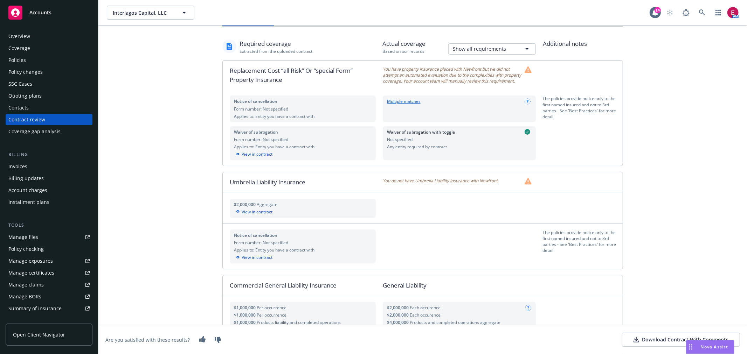
click at [115, 155] on div "Assessment summary - Lease Agreement Coverage comparison Best Practices 8 Requi…" at bounding box center [422, 190] width 649 height 329
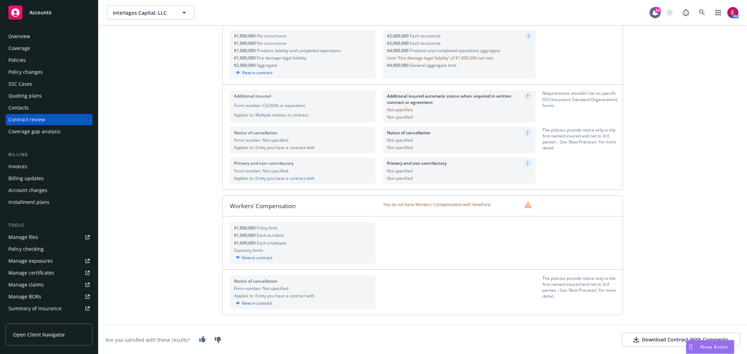
scroll to position [272, 0]
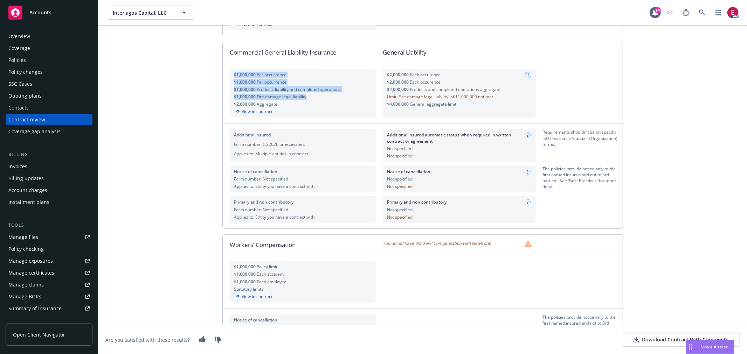
drag, startPoint x: 231, startPoint y: 79, endPoint x: 328, endPoint y: 103, distance: 100.2
click at [328, 103] on div "$1,000,000 Per occurrence $1,000,000 Per occurrence $1,000,000 Products liabili…" at bounding box center [303, 93] width 146 height 49
click at [274, 100] on div "$1,000,000 Fire damage legal liability" at bounding box center [303, 97] width 138 height 6
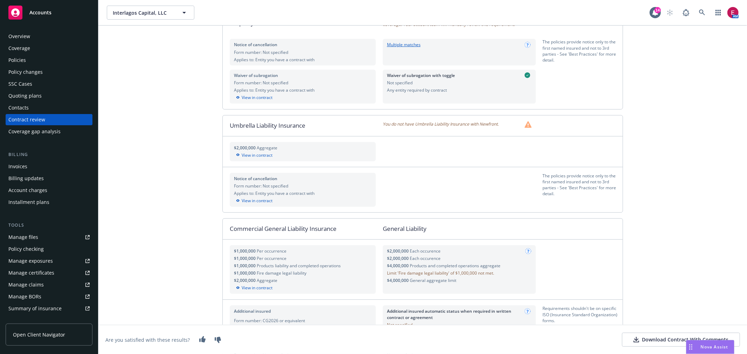
scroll to position [0, 0]
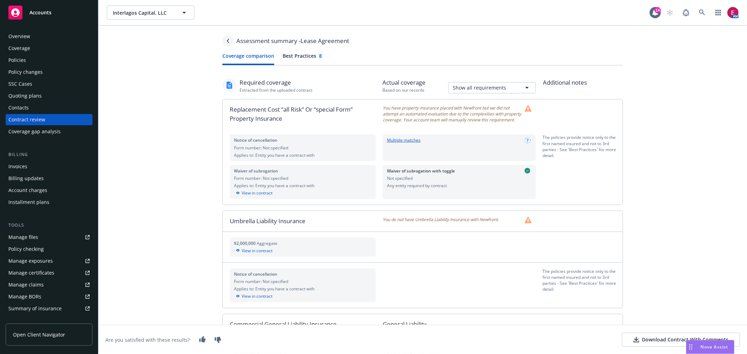
click at [226, 41] on icon "Navigate back" at bounding box center [228, 41] width 4 height 4
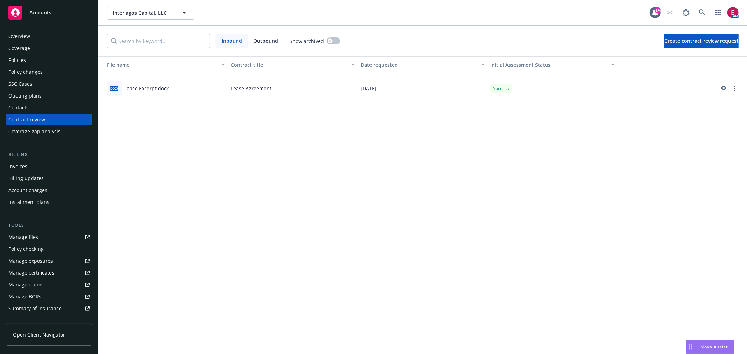
click at [154, 88] on div "Lease Excerpt.docx" at bounding box center [146, 88] width 44 height 7
click at [727, 89] on link "preview" at bounding box center [723, 88] width 8 height 8
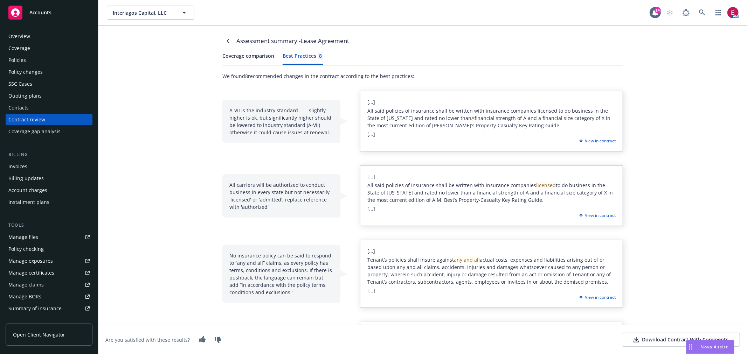
click at [312, 60] on div "Best Practices 8" at bounding box center [303, 55] width 41 height 7
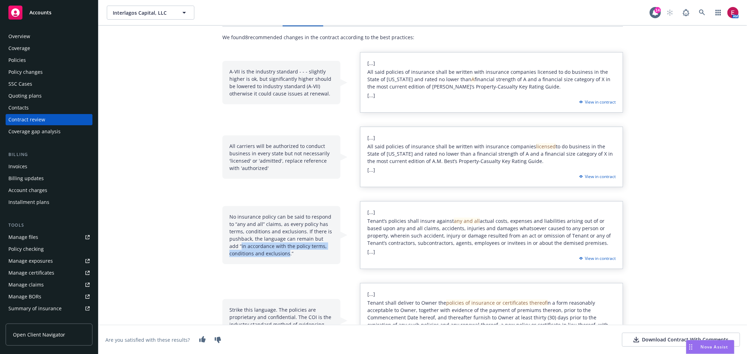
drag, startPoint x: 228, startPoint y: 244, endPoint x: 284, endPoint y: 254, distance: 57.5
click at [284, 254] on div "No insurance policy can be said to respond to “any and all” claims, as every po…" at bounding box center [281, 235] width 118 height 58
copy div "in accordance with the policy terms, conditions and exclusions"
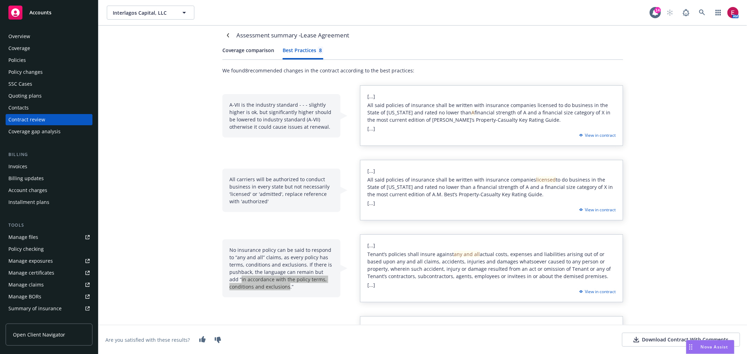
scroll to position [0, 0]
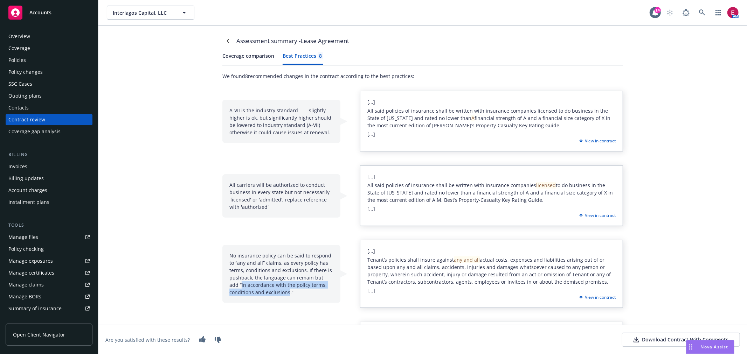
click at [663, 338] on div "Download Contract With Comments" at bounding box center [680, 340] width 95 height 7
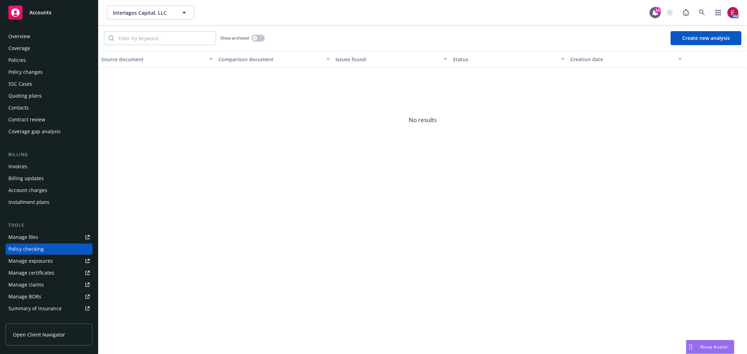
scroll to position [61, 0]
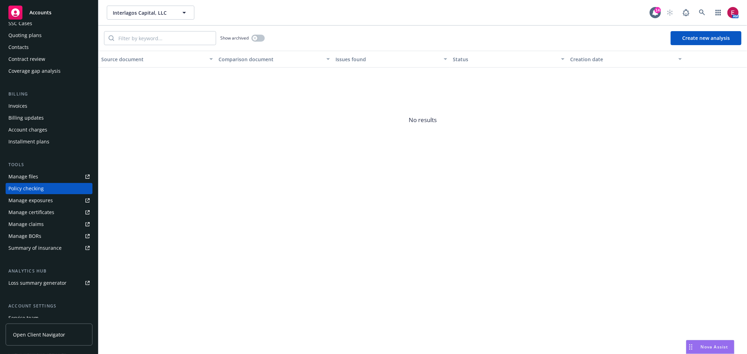
click at [33, 48] on div "Contacts" at bounding box center [48, 47] width 81 height 11
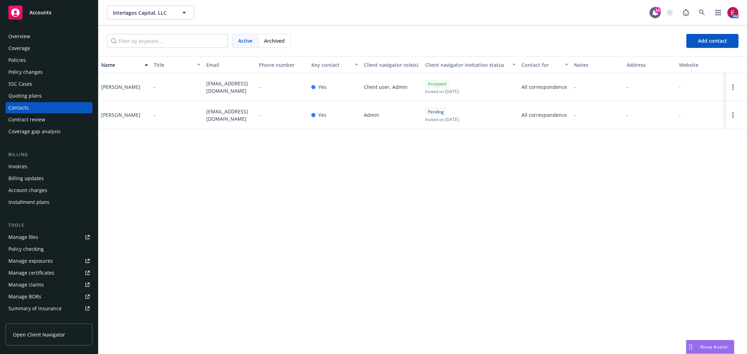
click at [29, 58] on div "Policies" at bounding box center [48, 60] width 81 height 11
